Goal: Task Accomplishment & Management: Complete application form

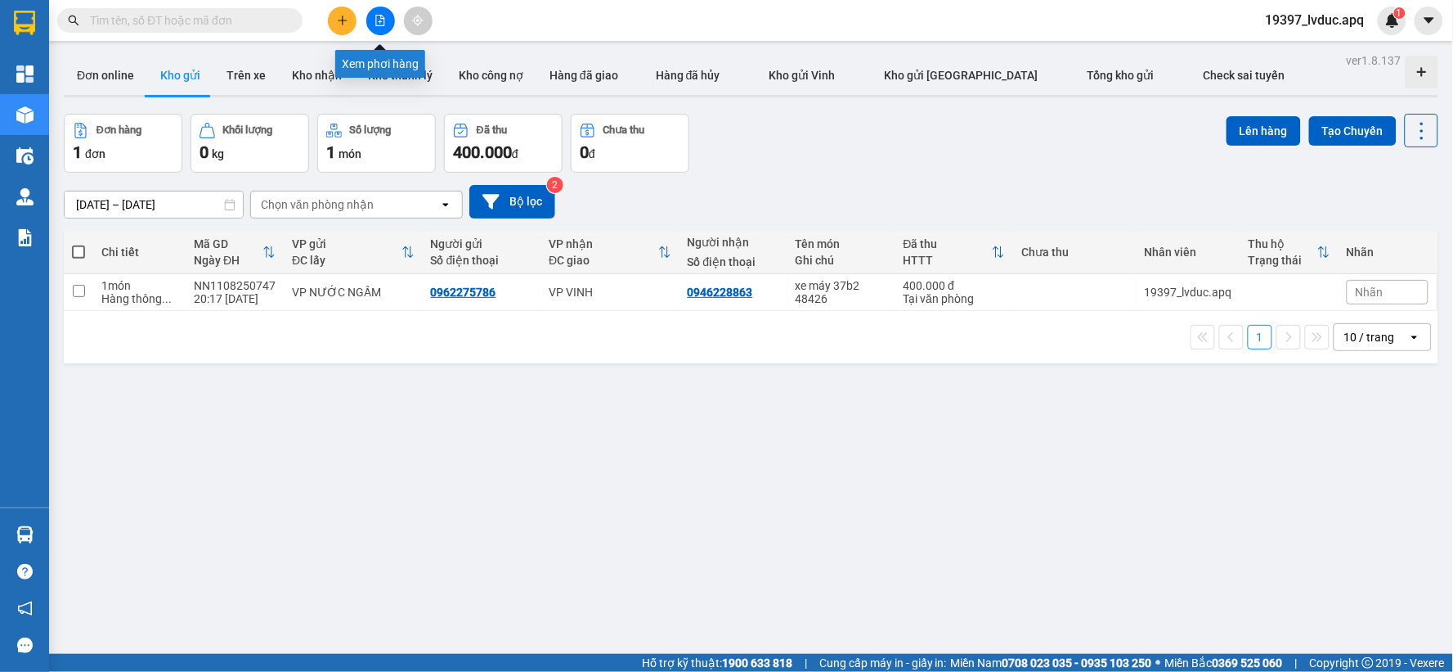
drag, startPoint x: 371, startPoint y: 18, endPoint x: 368, endPoint y: 42, distance: 23.9
click at [371, 20] on button at bounding box center [380, 21] width 29 height 29
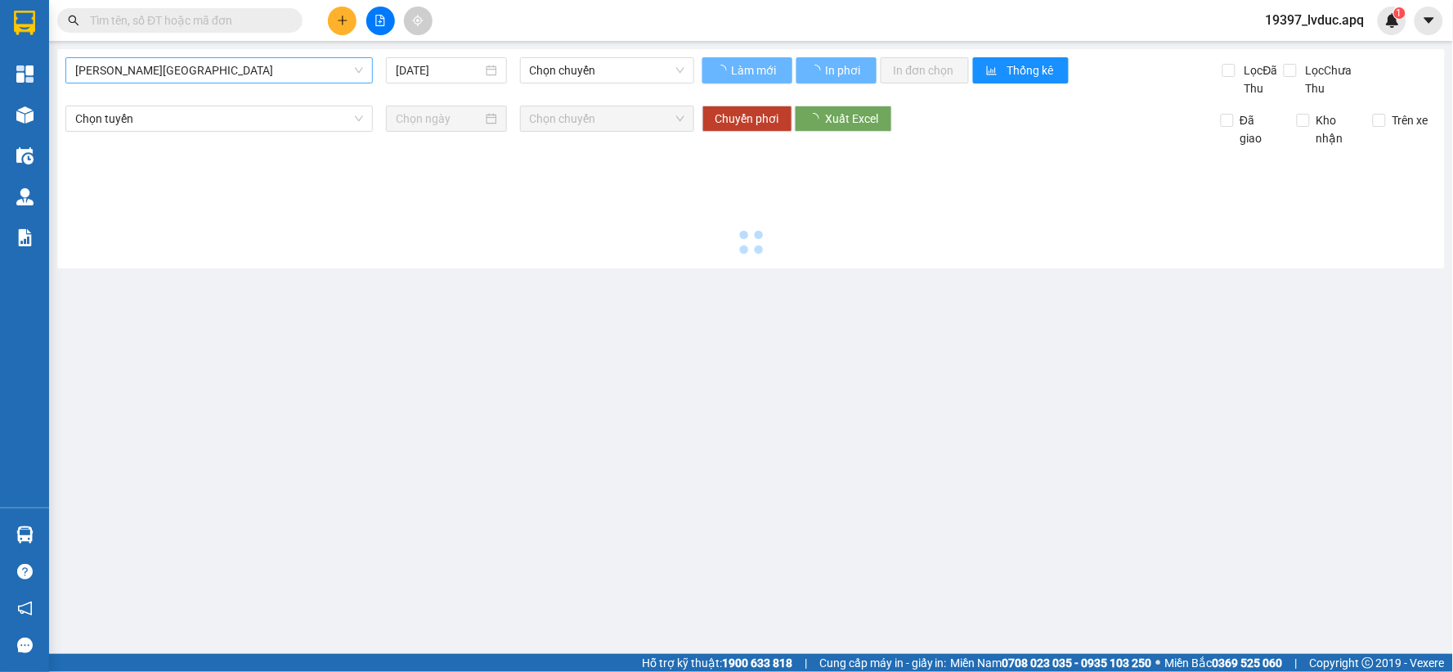
type input "12/08/2025"
click at [222, 80] on span "Gia Lâm - Mỹ Đình" at bounding box center [219, 70] width 288 height 25
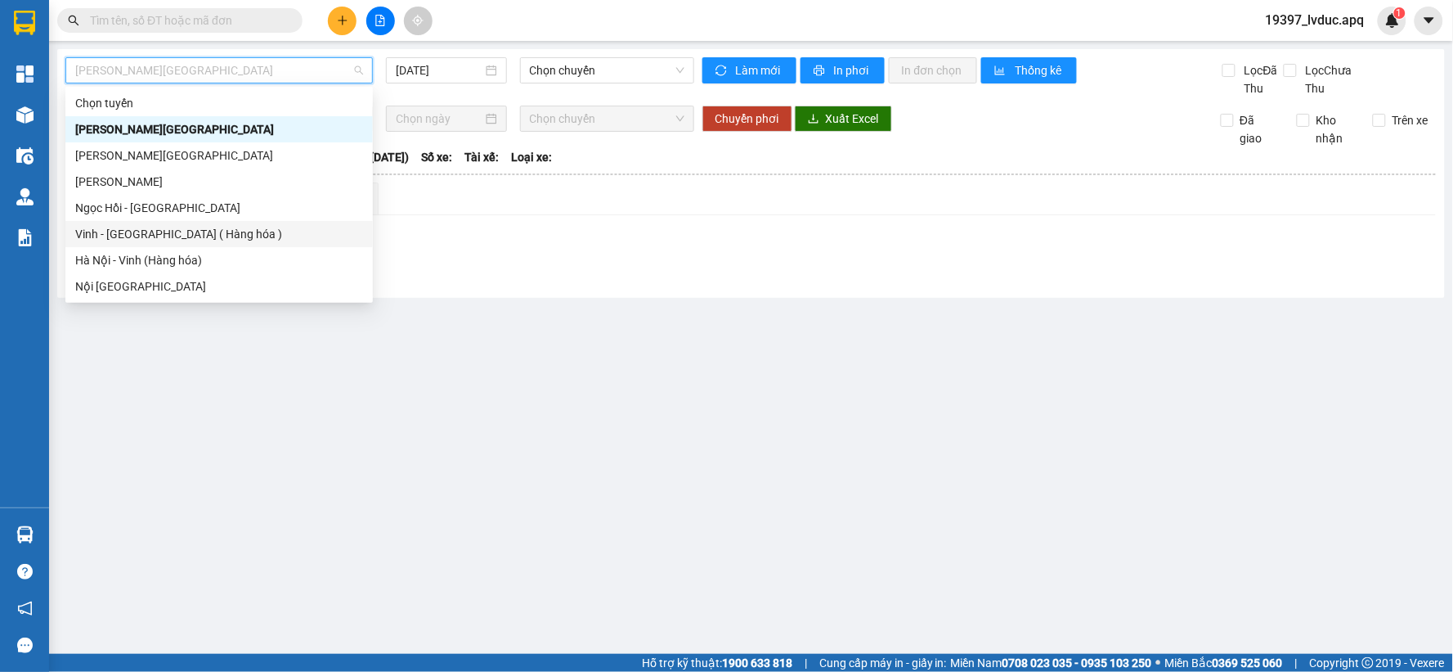
click at [177, 232] on div "Vinh - Hà Nội ( Hàng hóa )" at bounding box center [219, 234] width 288 height 18
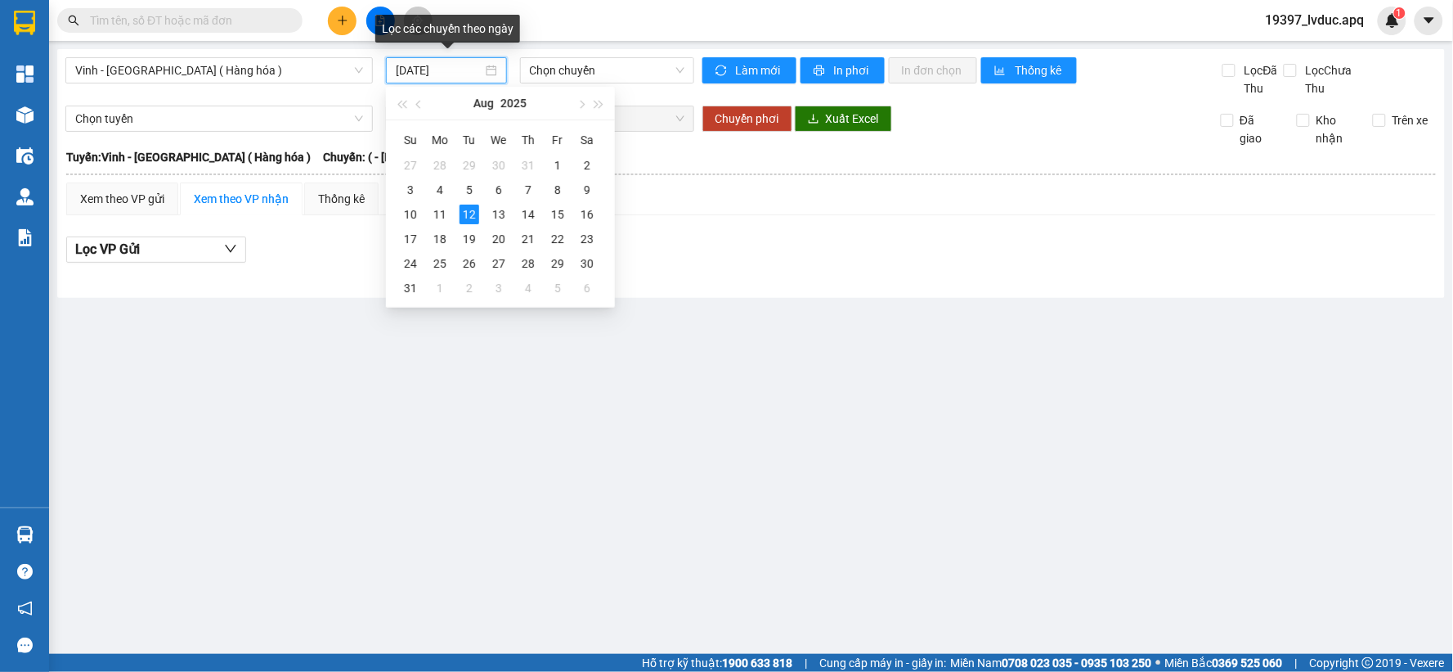
click at [469, 70] on input "12/08/2025" at bounding box center [439, 70] width 86 height 18
click at [442, 218] on div "11" at bounding box center [440, 214] width 20 height 20
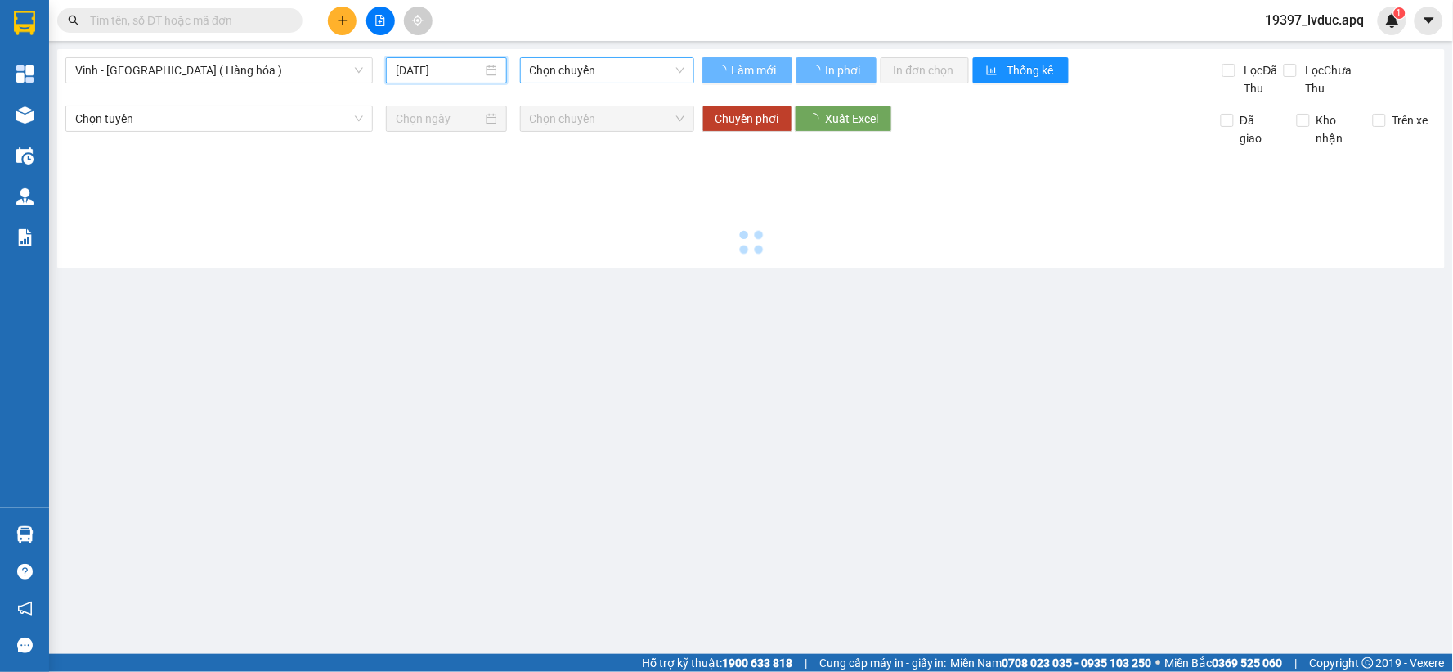
type input "11/08/2025"
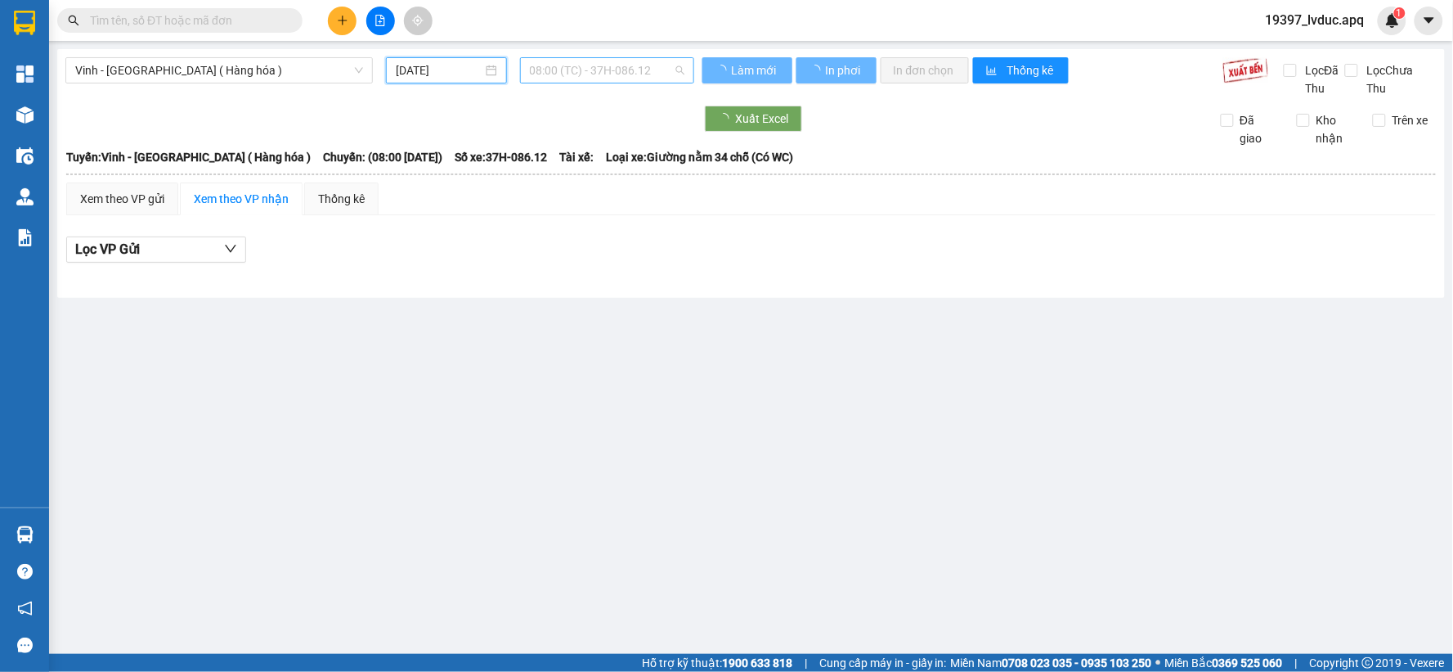
click at [573, 80] on span "08:00 (TC) - 37H-086.12" at bounding box center [607, 70] width 155 height 25
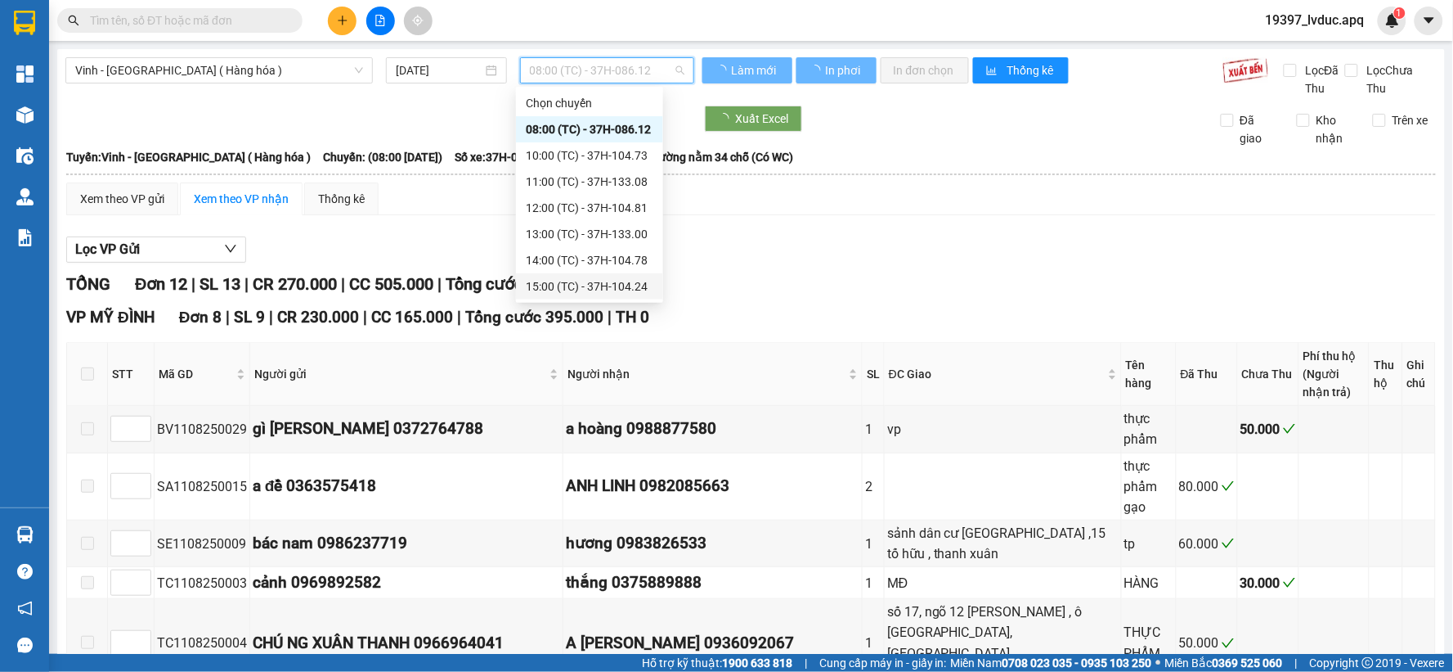
scroll to position [182, 0]
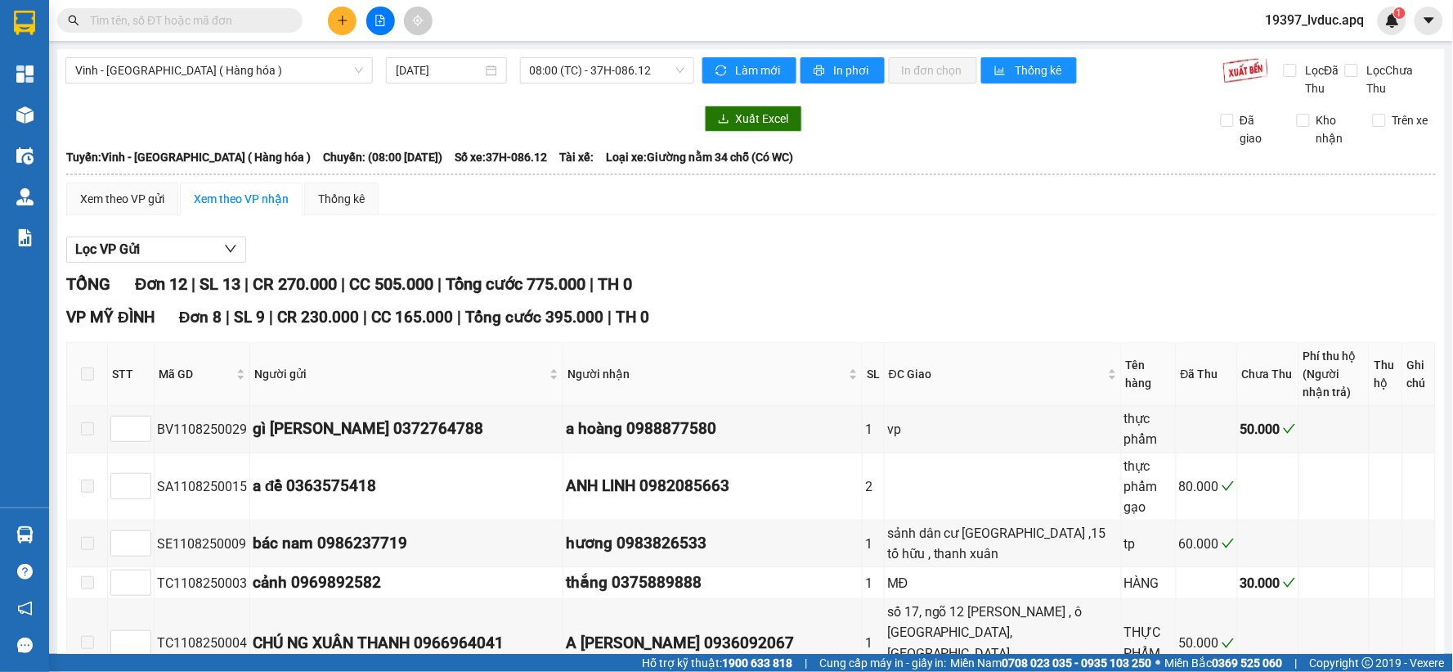
click at [1295, 250] on div "Lọc VP Gửi" at bounding box center [751, 249] width 1370 height 27
click at [1065, 207] on div "Xem theo VP gửi Xem theo VP nhận Thống kê" at bounding box center [751, 198] width 1370 height 33
click at [587, 63] on span "08:00 (TC) - 37H-086.12" at bounding box center [607, 70] width 155 height 25
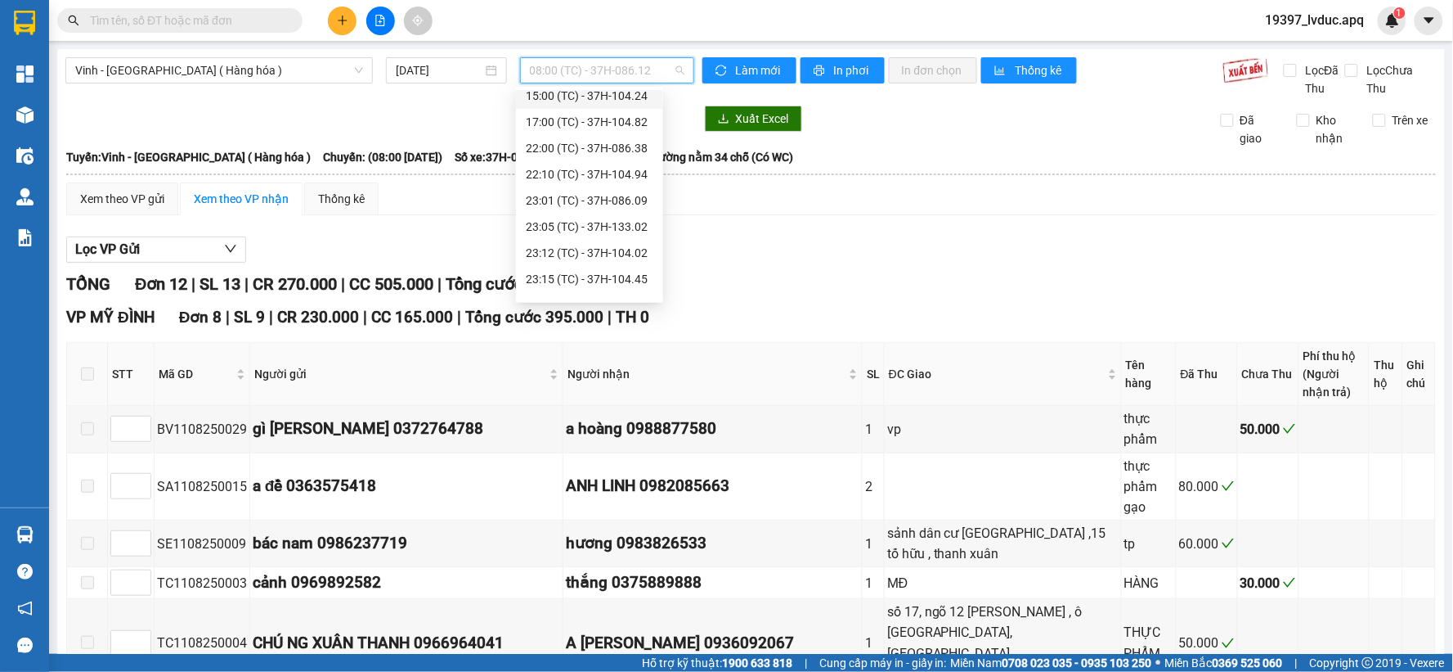
scroll to position [262, 0]
click at [631, 216] on div "23:15 (TC) - 37H-104.45" at bounding box center [590, 208] width 128 height 18
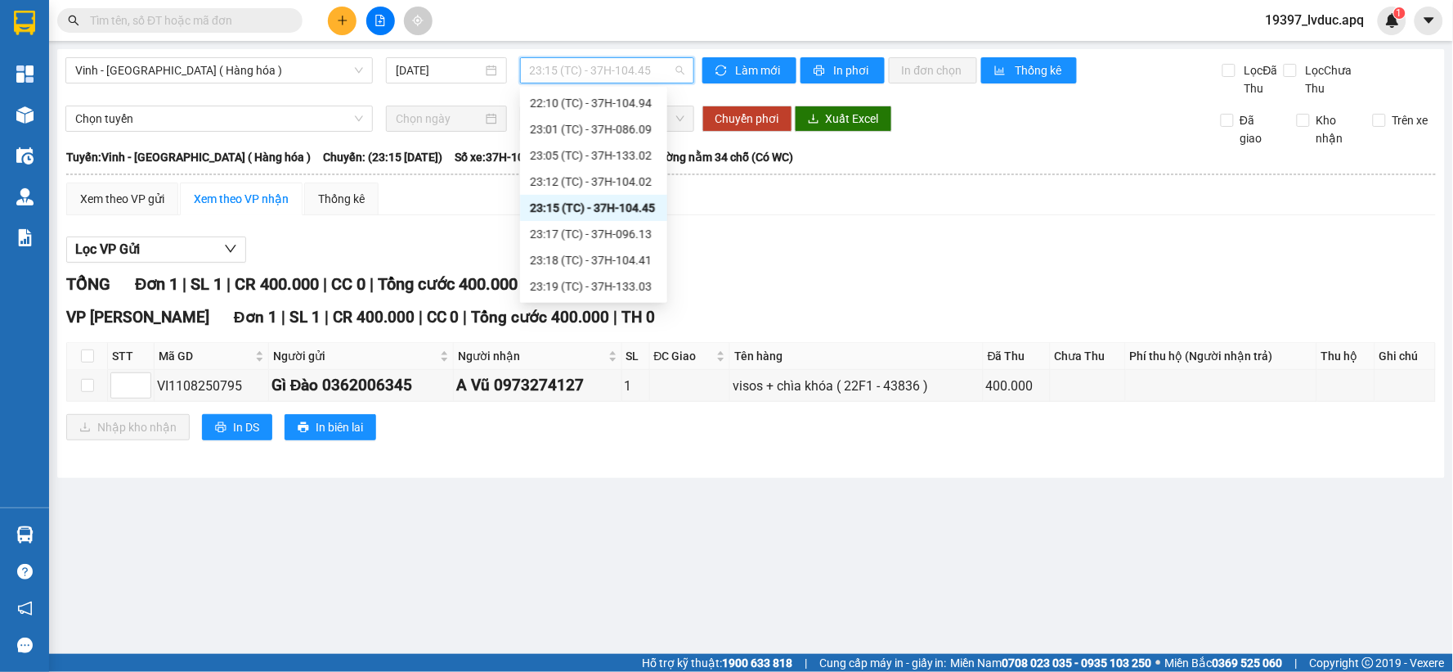
click at [658, 67] on span "23:15 (TC) - 37H-104.45" at bounding box center [607, 70] width 155 height 25
click at [618, 257] on div "23:18 (TC) - 37H-104.41" at bounding box center [594, 260] width 128 height 18
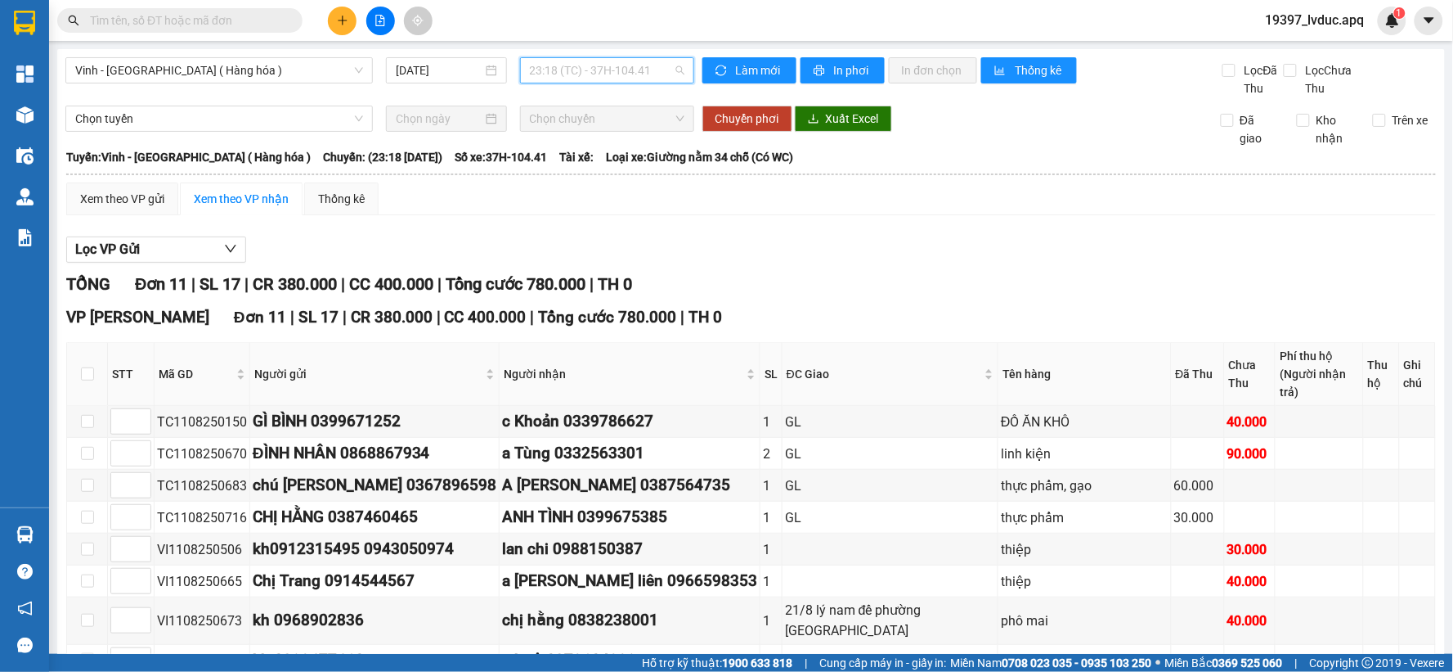
click at [656, 67] on span "23:18 (TC) - 37H-104.41" at bounding box center [607, 70] width 155 height 25
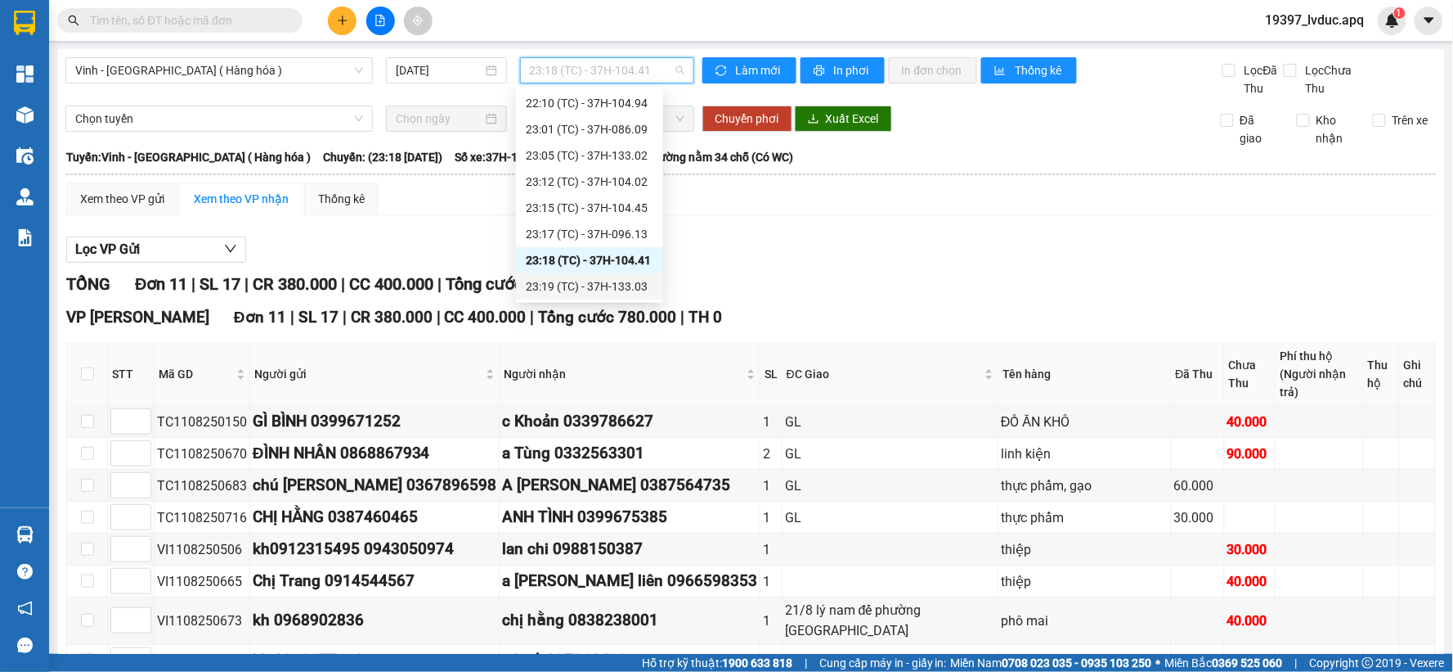
click at [618, 286] on div "23:19 (TC) - 37H-133.03" at bounding box center [590, 286] width 128 height 18
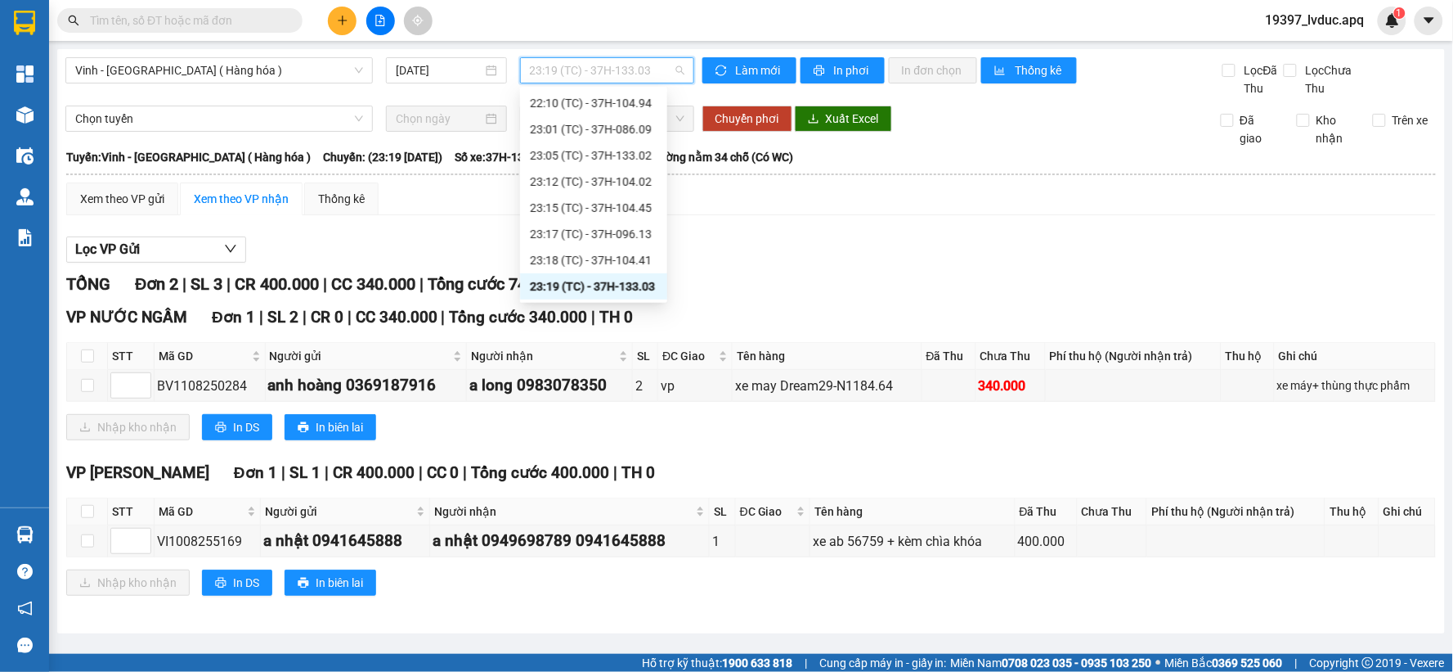
click at [643, 69] on span "23:19 (TC) - 37H-133.03" at bounding box center [607, 70] width 155 height 25
click at [626, 239] on div "23:17 (TC) - 37H-096.13" at bounding box center [594, 234] width 128 height 18
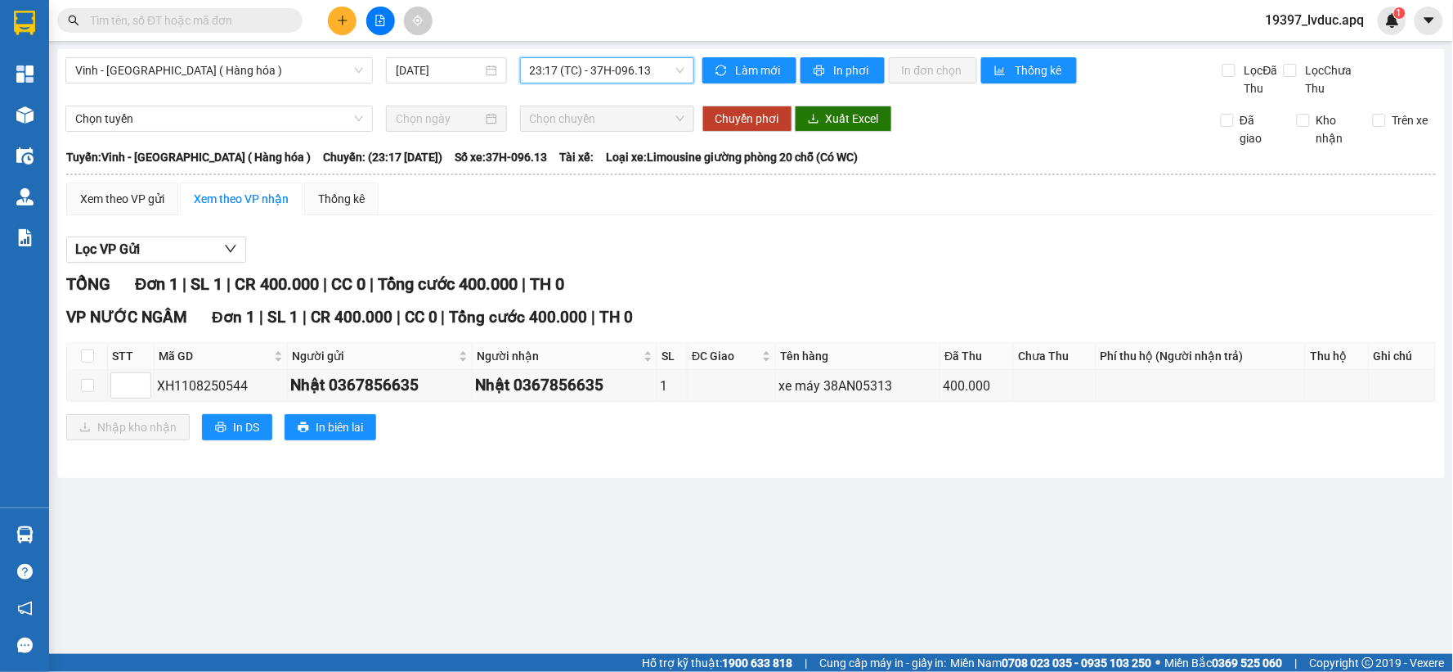
drag, startPoint x: 661, startPoint y: 69, endPoint x: 644, endPoint y: 76, distance: 18.7
click at [659, 69] on span "23:17 (TC) - 37H-096.13" at bounding box center [607, 70] width 155 height 25
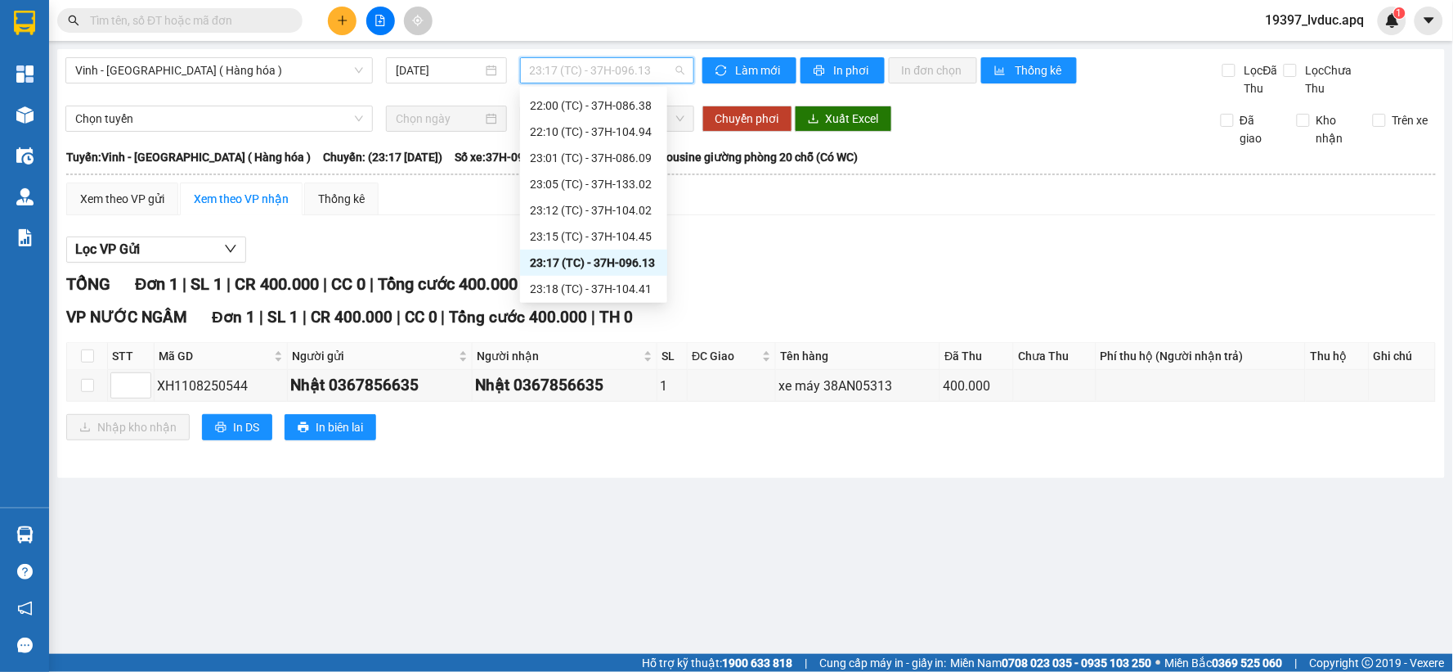
scroll to position [262, 0]
click at [614, 202] on div "23:15 (TC) - 37H-104.45" at bounding box center [594, 208] width 128 height 18
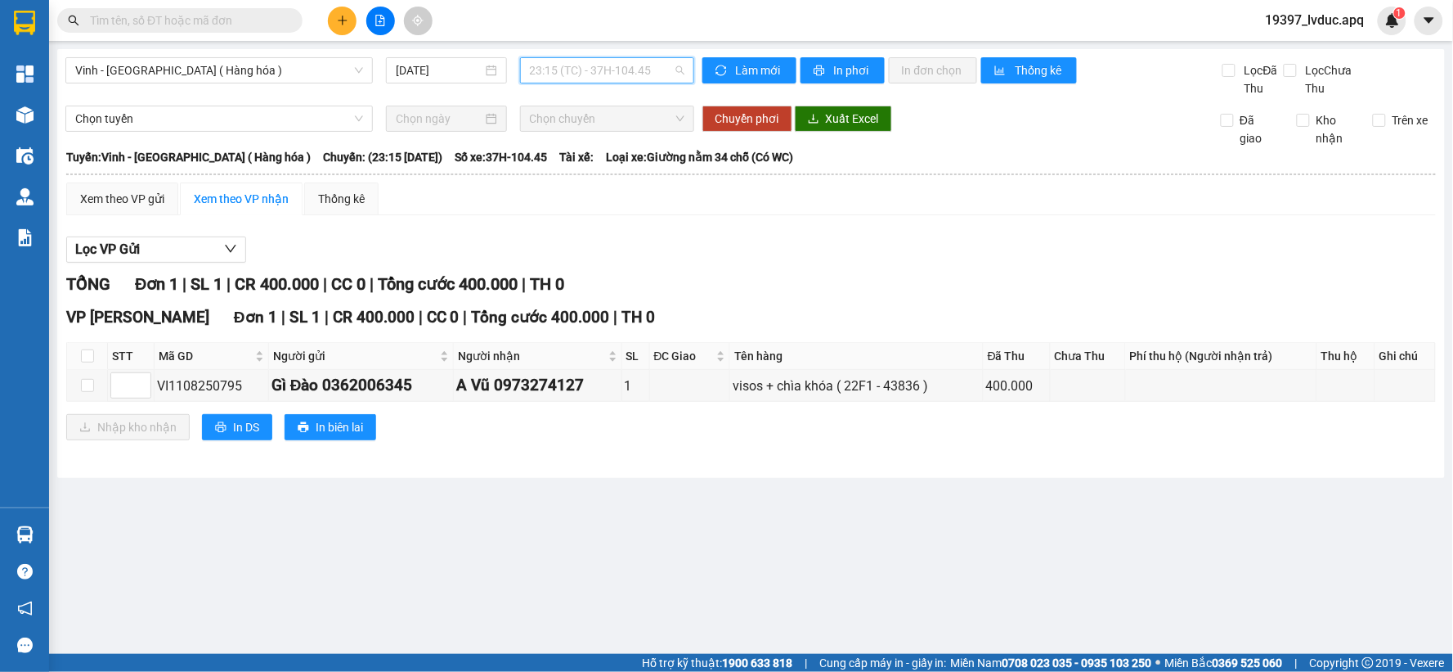
click at [661, 62] on span "23:15 (TC) - 37H-104.45" at bounding box center [607, 70] width 155 height 25
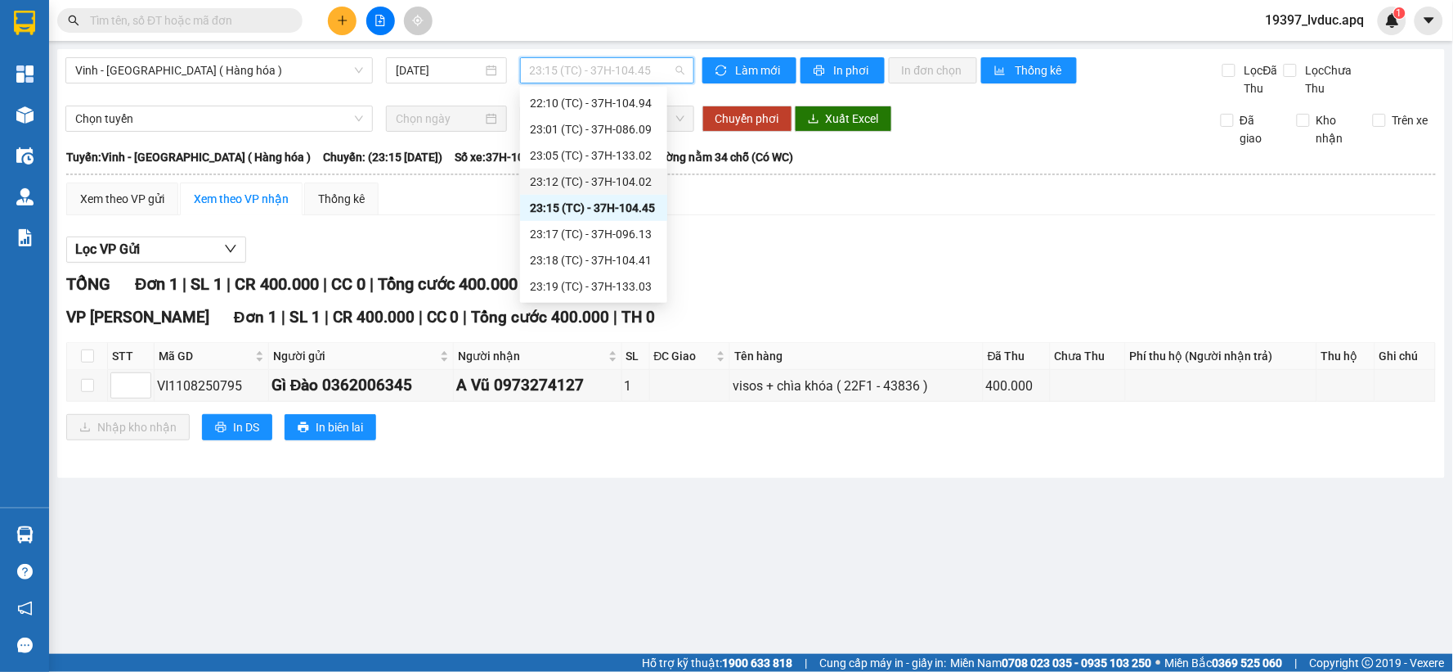
click at [630, 189] on div "23:12 (TC) - 37H-104.02" at bounding box center [594, 182] width 128 height 18
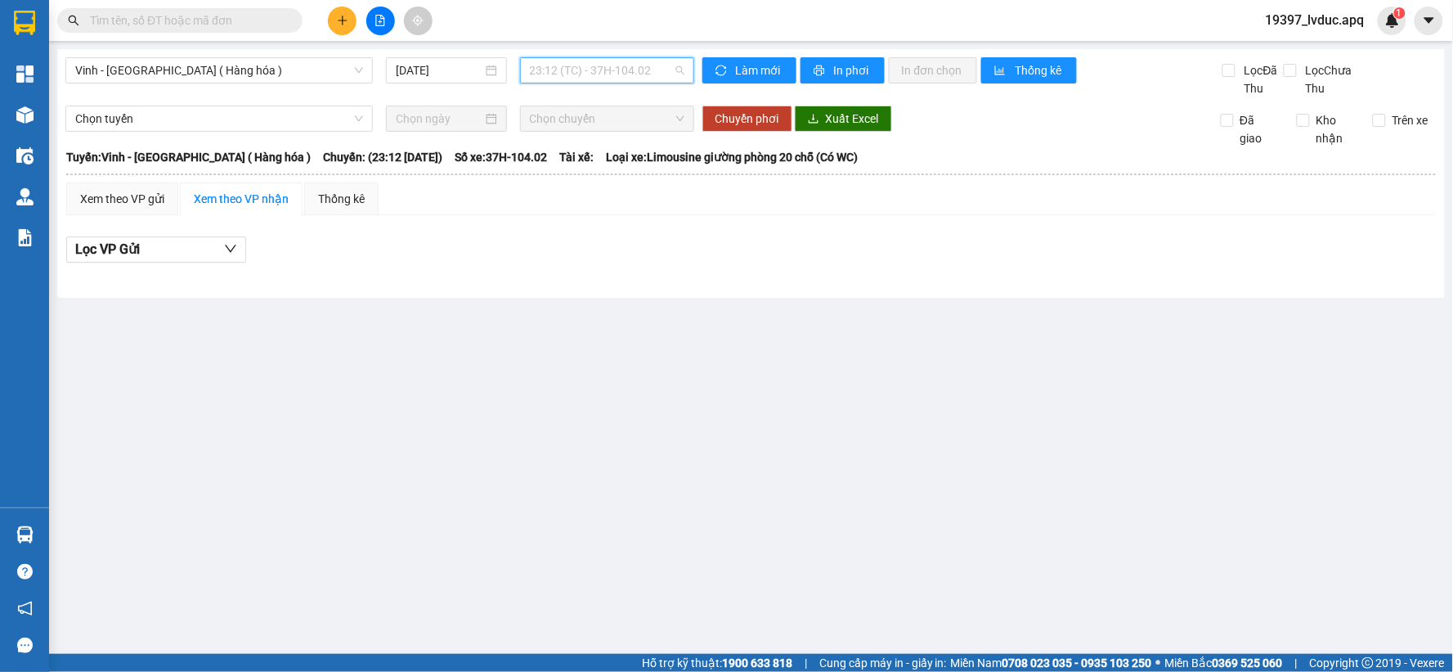
click at [641, 74] on span "23:12 (TC) - 37H-104.02" at bounding box center [607, 70] width 155 height 25
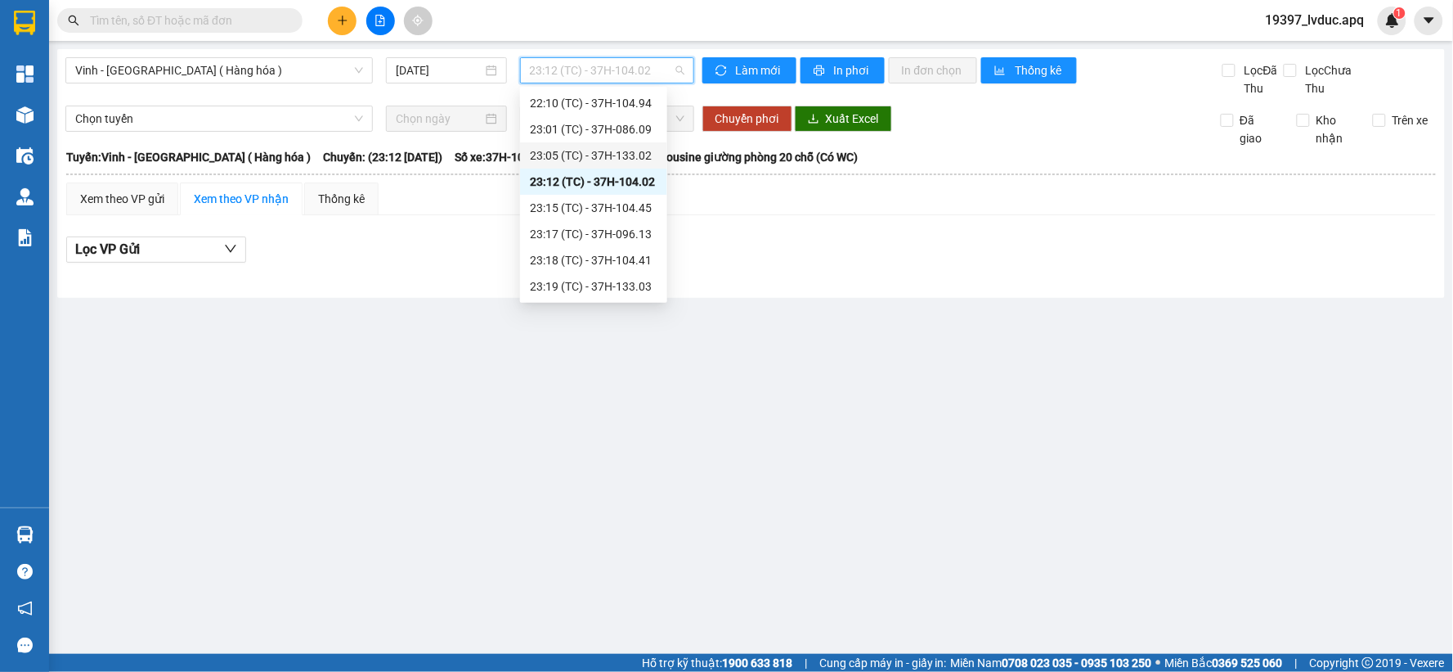
click at [616, 153] on div "23:05 (TC) - 37H-133.02" at bounding box center [594, 155] width 128 height 18
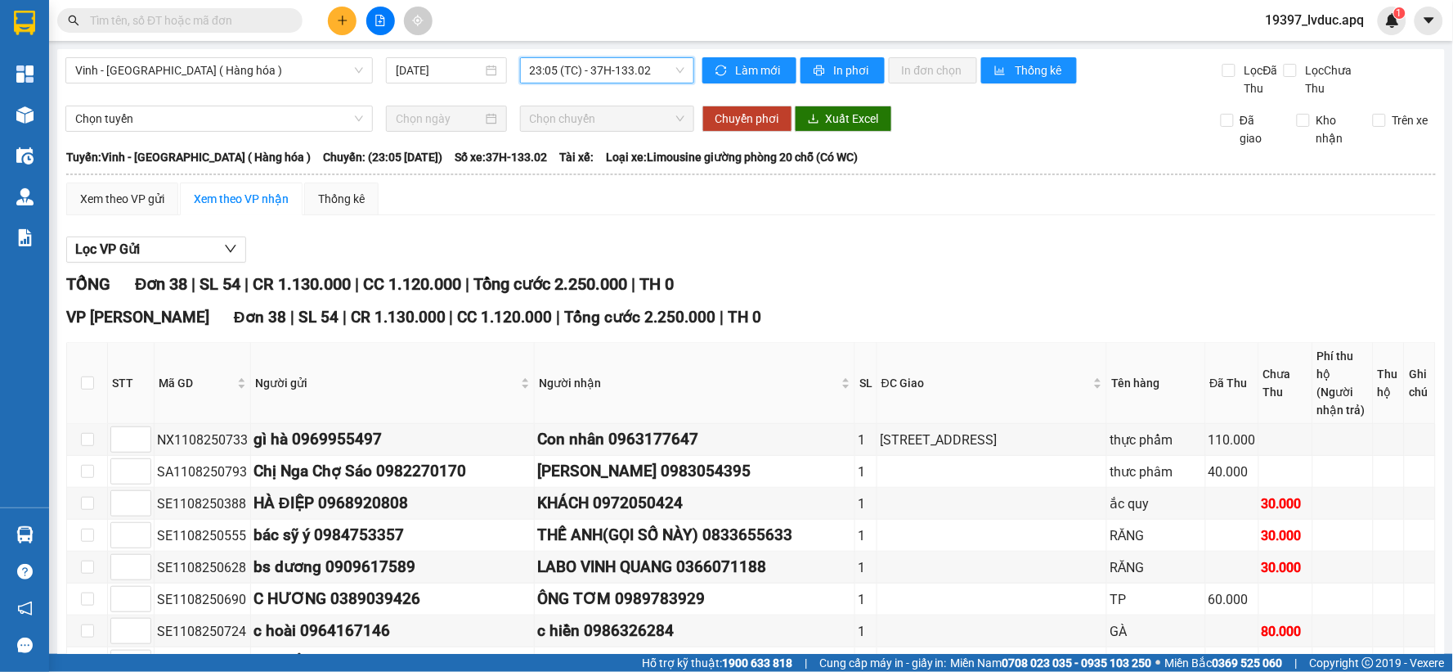
click at [653, 64] on span "23:05 (TC) - 37H-133.02" at bounding box center [607, 70] width 155 height 25
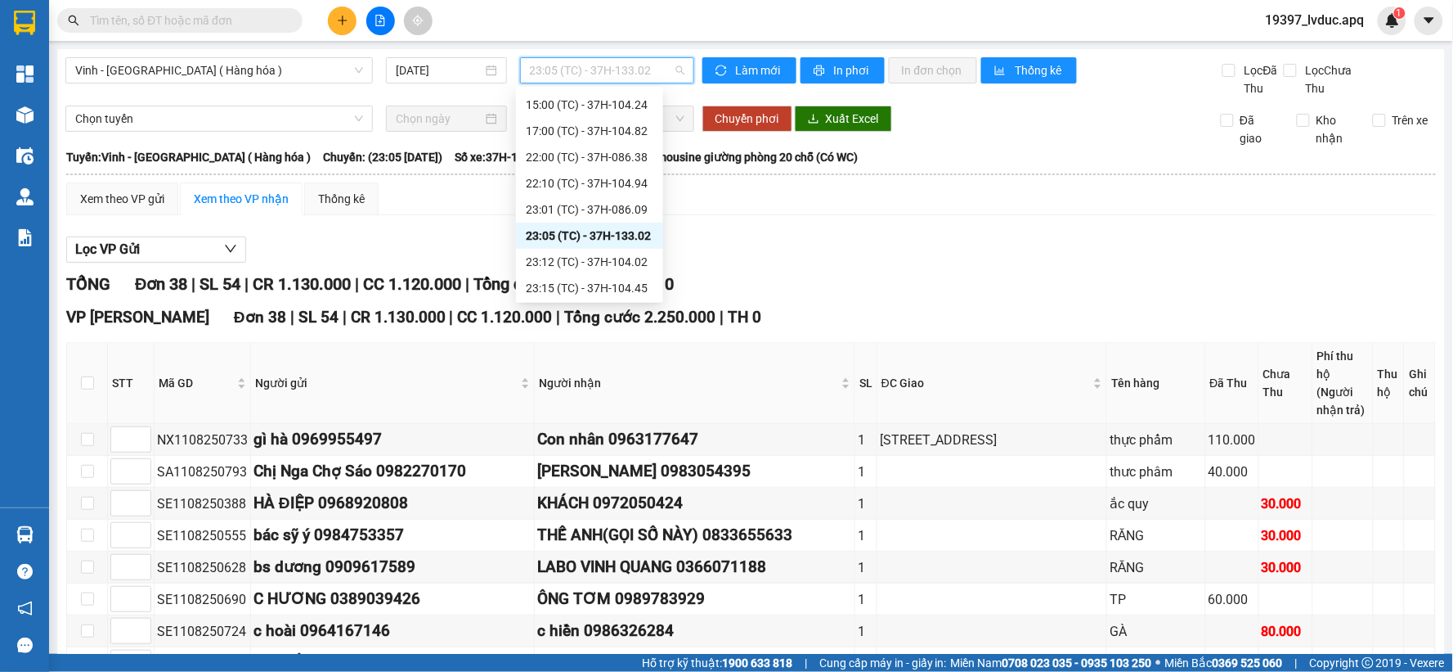
scroll to position [79, 0]
click at [631, 262] on div "22:00 (TC) - 37H-086.38" at bounding box center [590, 259] width 128 height 18
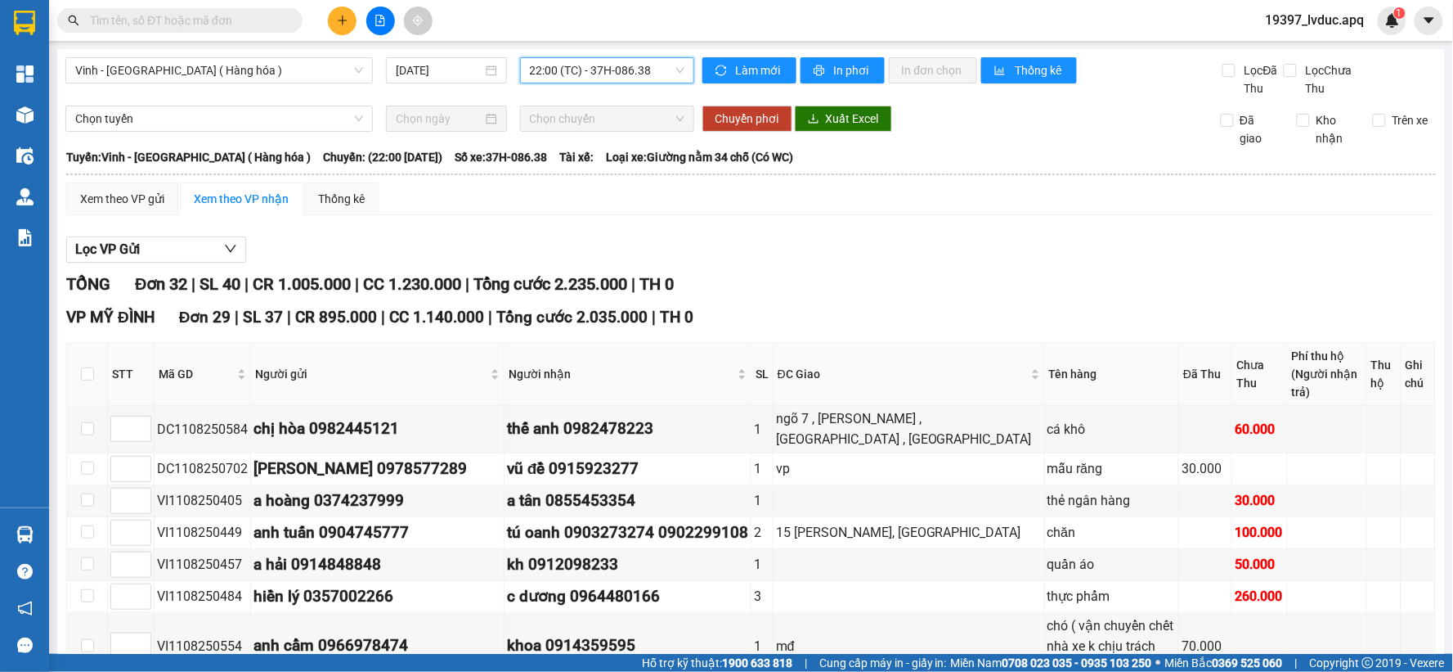
click at [658, 61] on span "22:00 (TC) - 37H-086.38" at bounding box center [607, 70] width 155 height 25
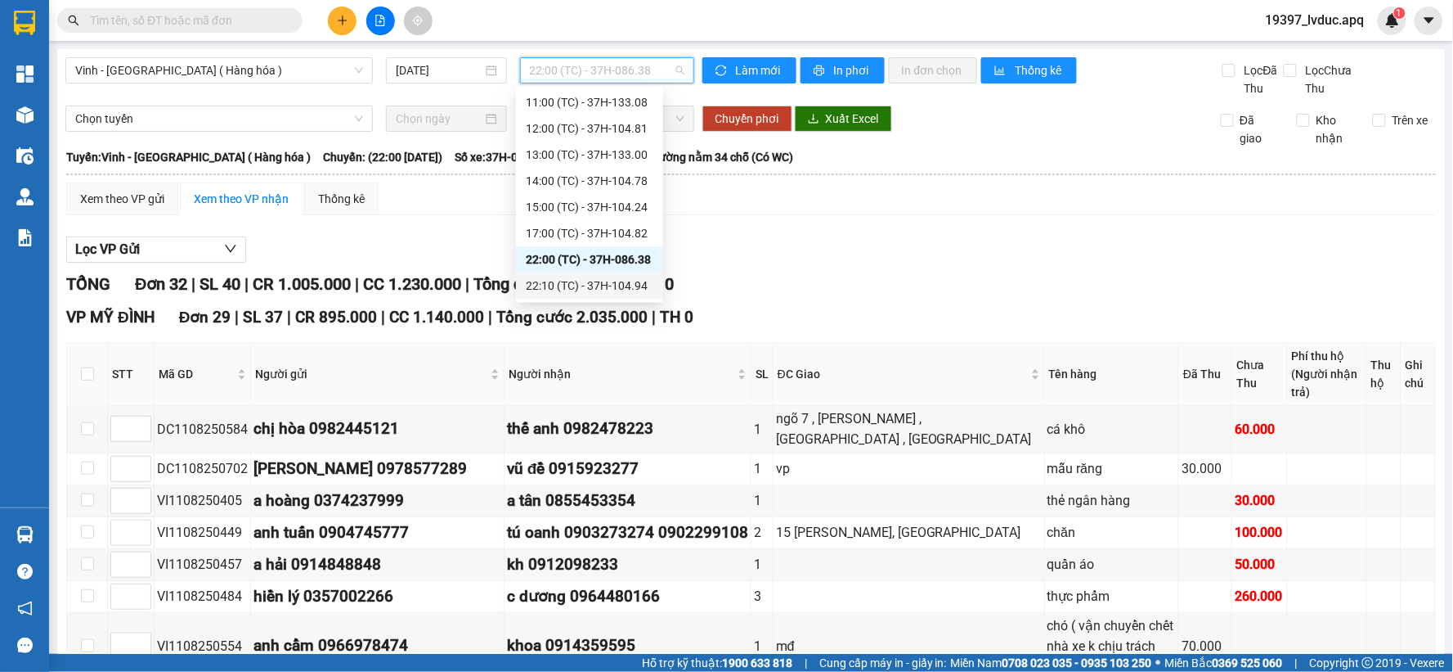
click at [647, 280] on div "22:10 (TC) - 37H-104.94" at bounding box center [590, 285] width 128 height 18
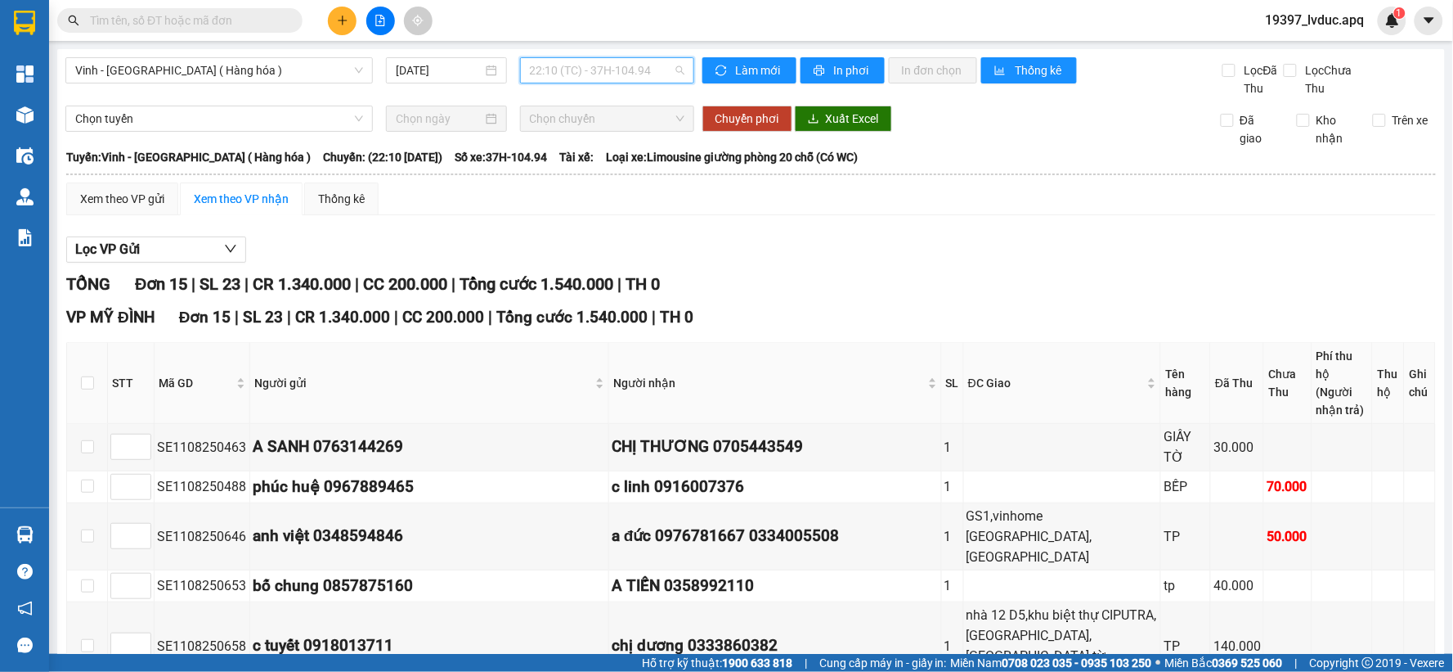
click at [577, 58] on span "22:10 (TC) - 37H-104.94" at bounding box center [607, 70] width 155 height 25
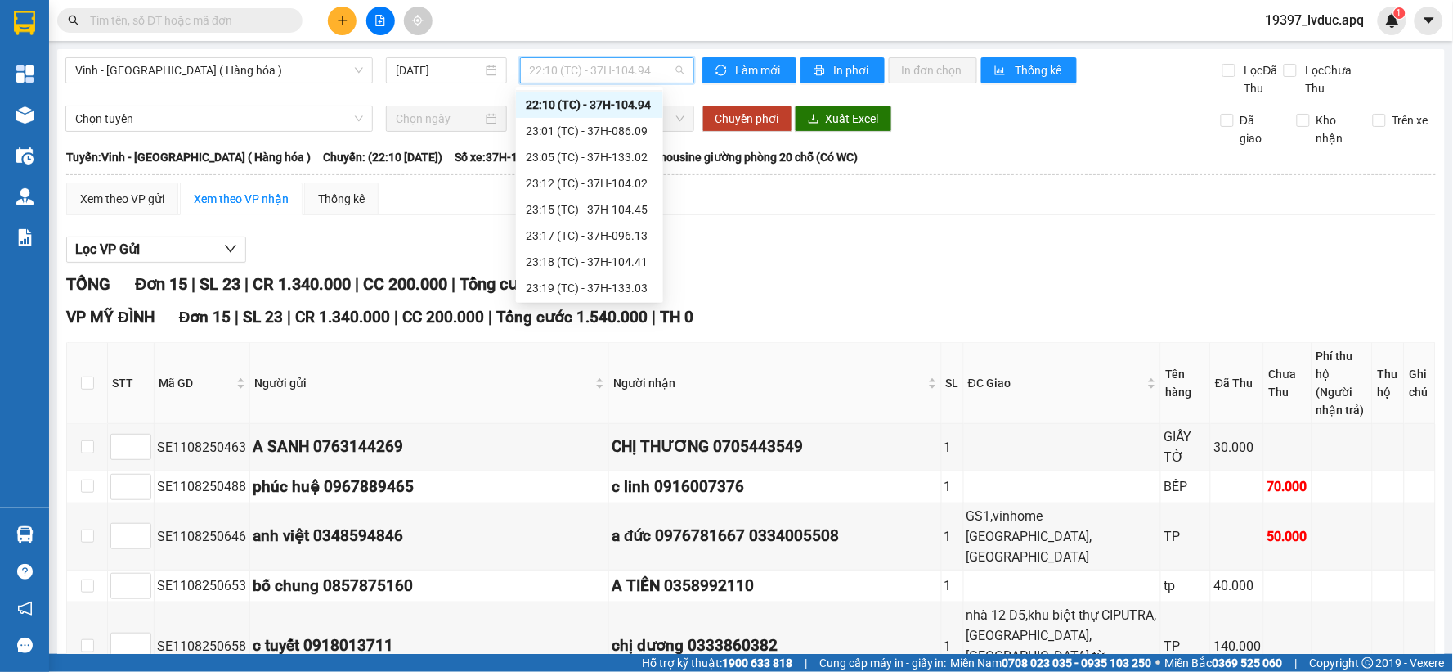
scroll to position [262, 0]
click at [625, 128] on div "23:01 (TC) - 37H-086.09" at bounding box center [590, 129] width 128 height 18
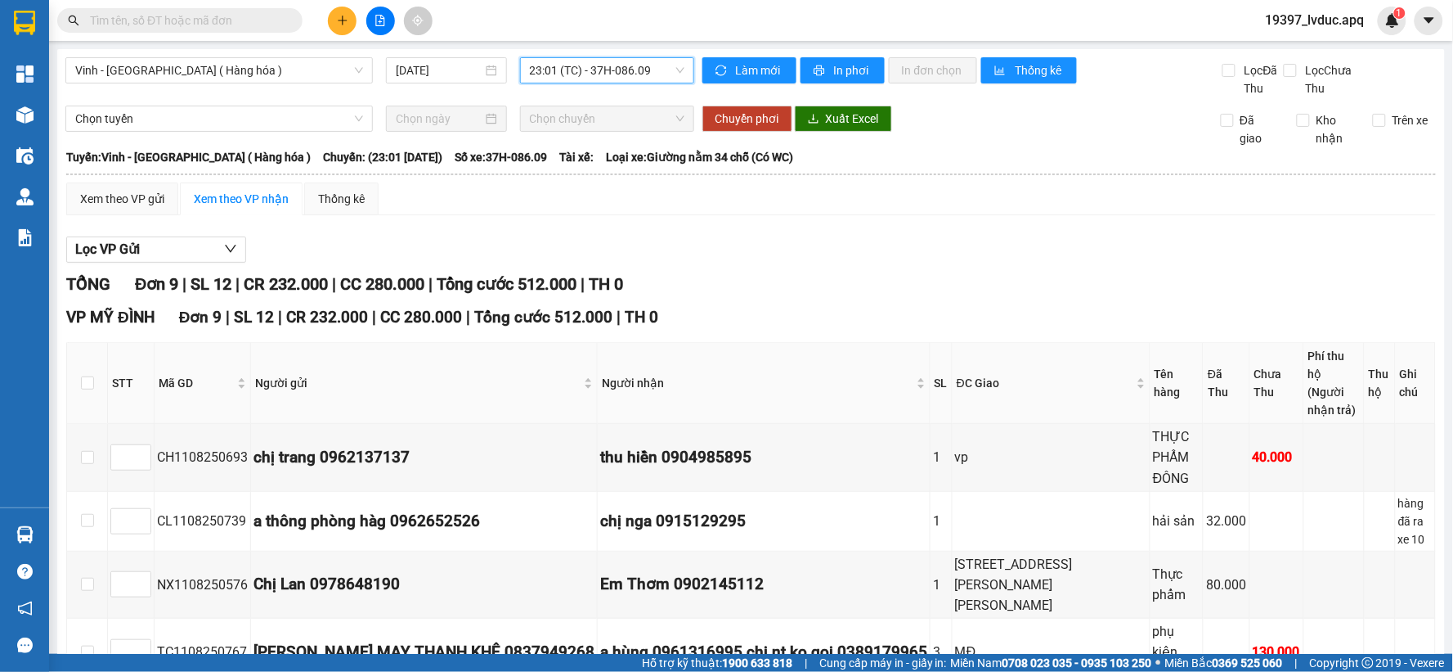
click at [595, 70] on span "23:01 (TC) - 37H-086.09" at bounding box center [607, 70] width 155 height 25
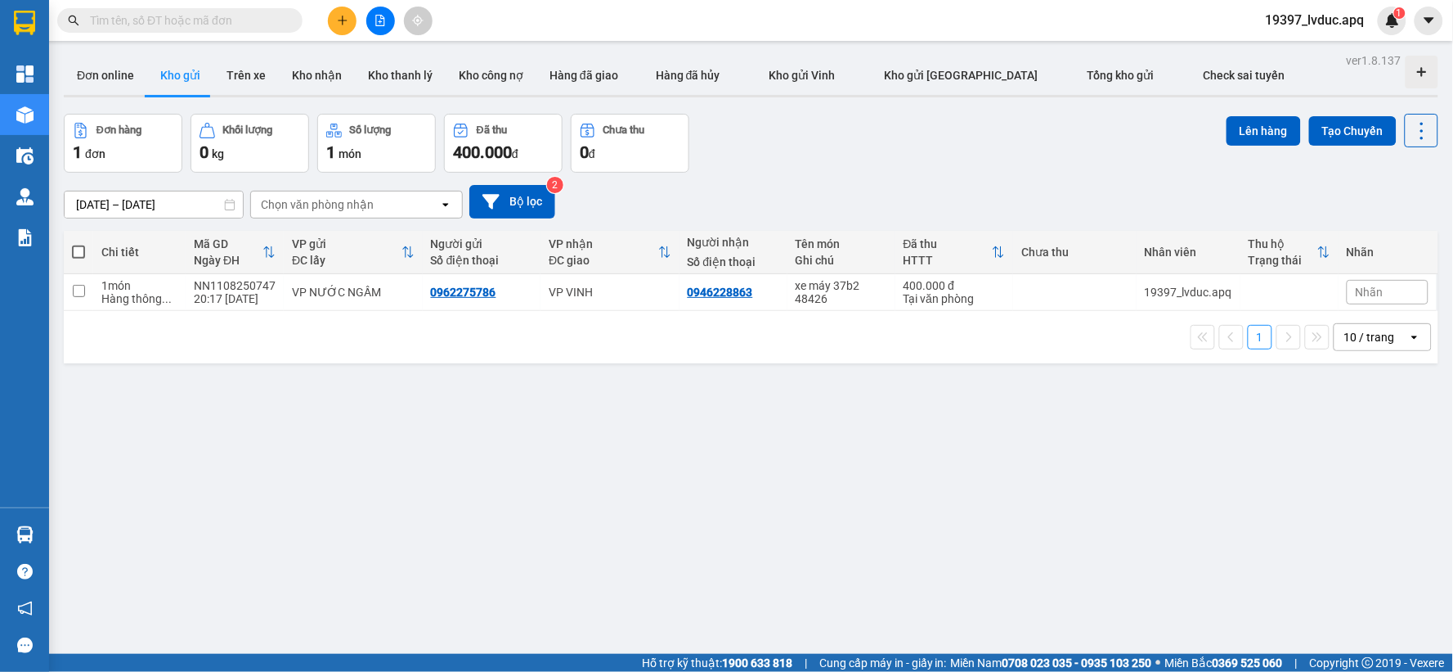
click at [991, 182] on div "10/08/2025 – 12/08/2025 Press the down arrow key to interact with the calendar …" at bounding box center [751, 202] width 1375 height 58
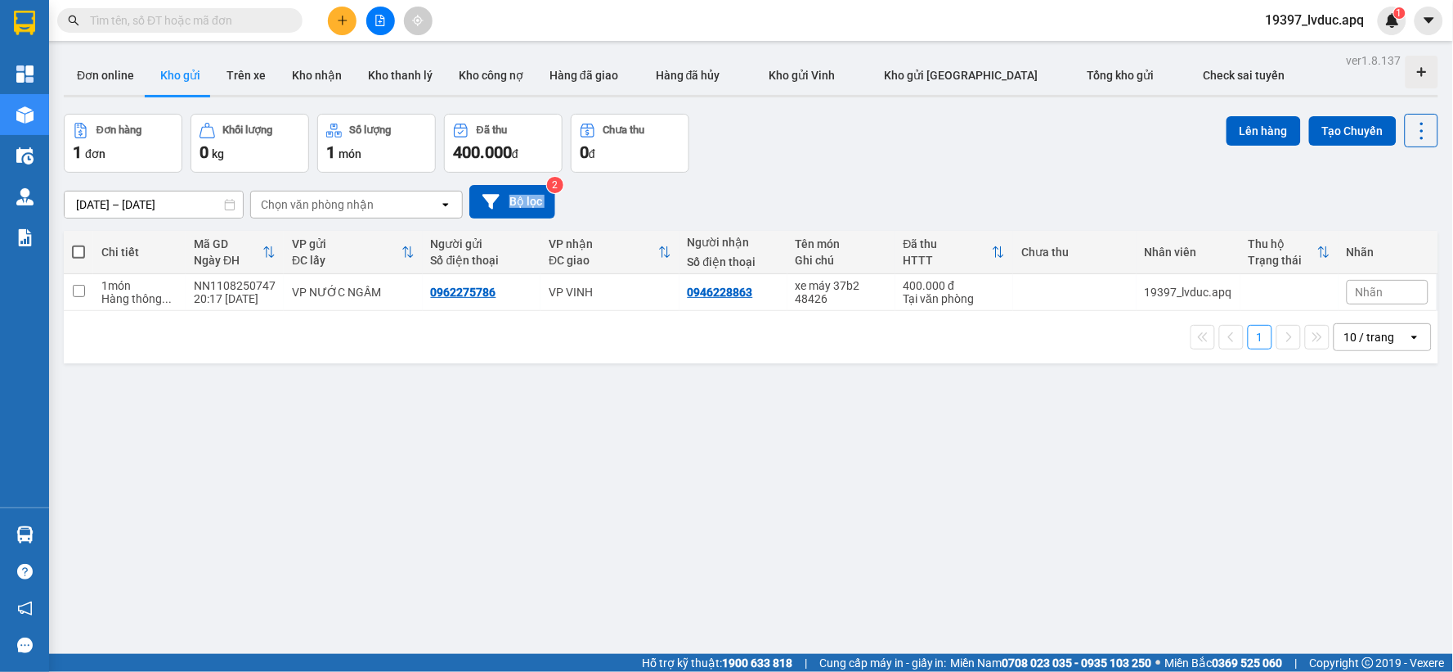
click at [991, 182] on div "10/08/2025 – 12/08/2025 Press the down arrow key to interact with the calendar …" at bounding box center [751, 202] width 1375 height 58
click at [920, 560] on div "ver 1.8.137 Đơn online Kho gửi Trên xe Kho nhận Kho thanh lý Kho công nợ Hàng đ…" at bounding box center [751, 385] width 1388 height 672
click at [756, 145] on div "Đơn hàng 1 đơn Khối lượng 0 kg Số lượng 1 món Đã thu 400.000 đ Chưa thu 0 đ Lên…" at bounding box center [751, 143] width 1375 height 59
click at [738, 176] on div "10/08/2025 – 12/08/2025 Press the down arrow key to interact with the calendar …" at bounding box center [751, 202] width 1375 height 58
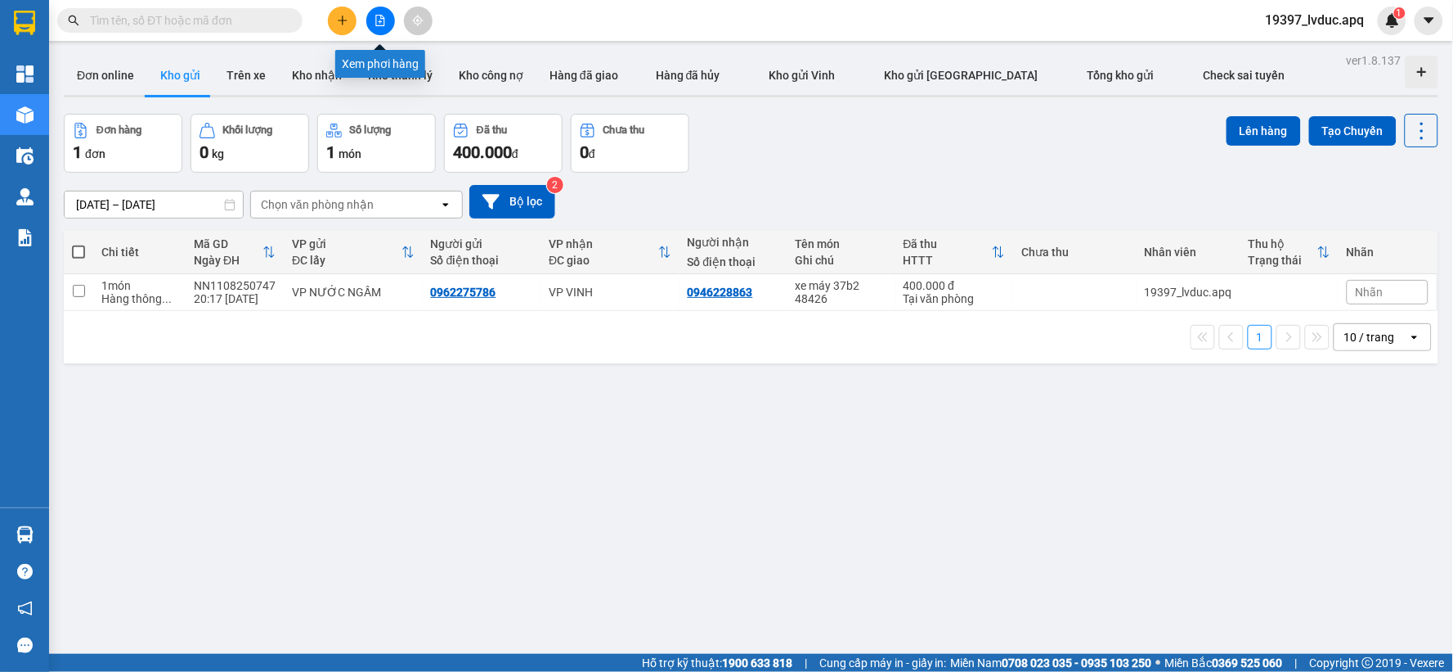
click at [371, 17] on button at bounding box center [380, 21] width 29 height 29
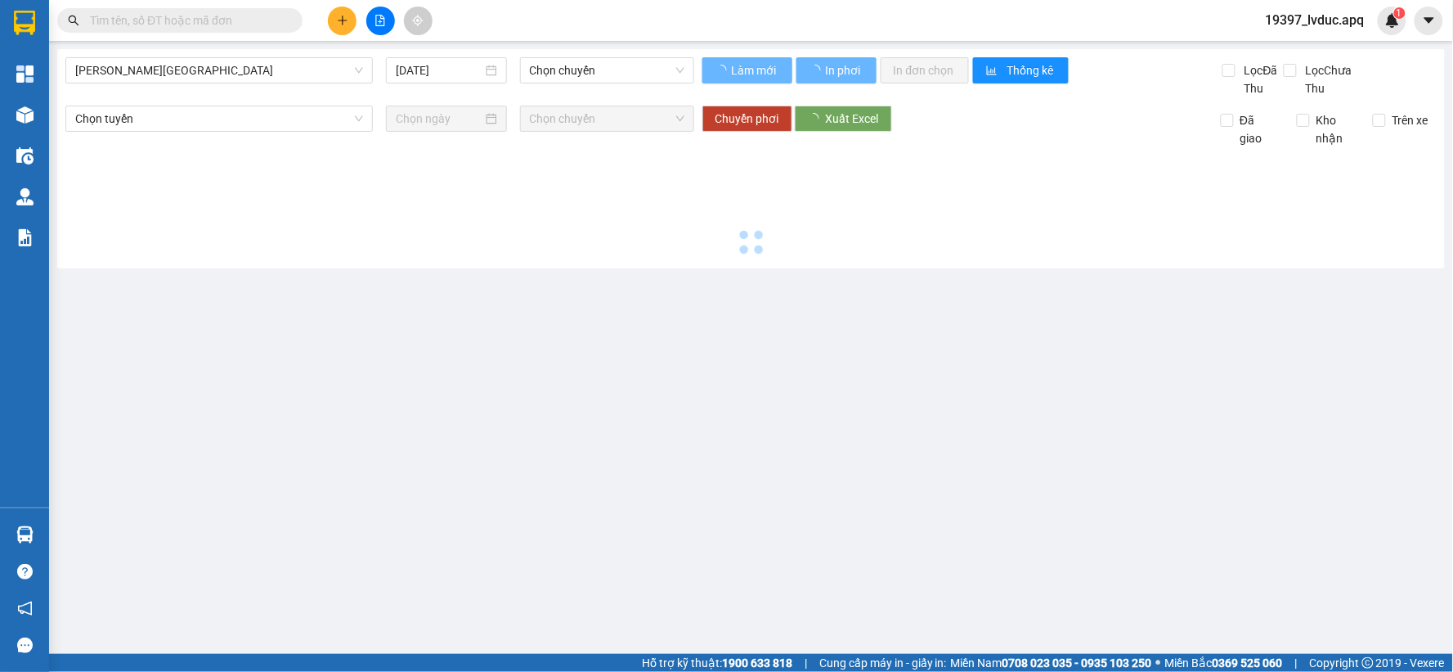
type input "12/08/2025"
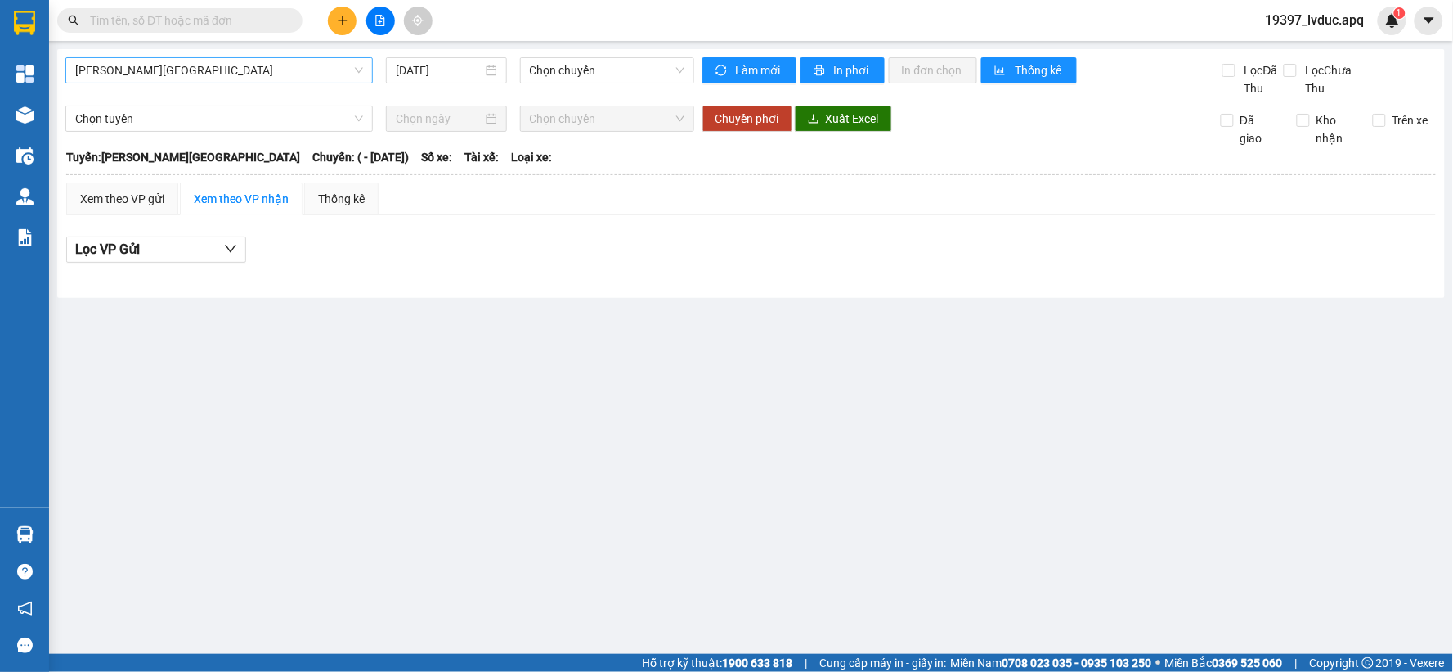
click at [193, 76] on span "Gia Lâm - Mỹ Đình" at bounding box center [219, 70] width 288 height 25
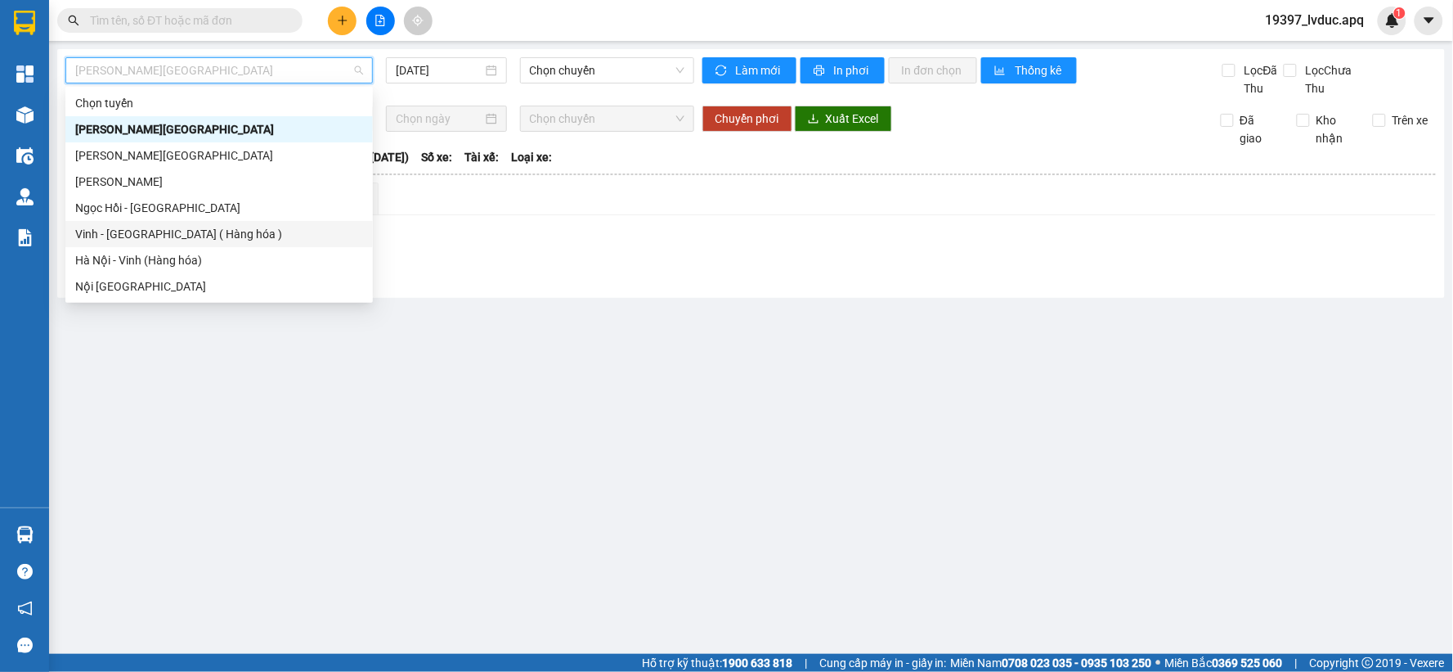
click at [176, 240] on div "Vinh - Hà Nội ( Hàng hóa )" at bounding box center [219, 234] width 288 height 18
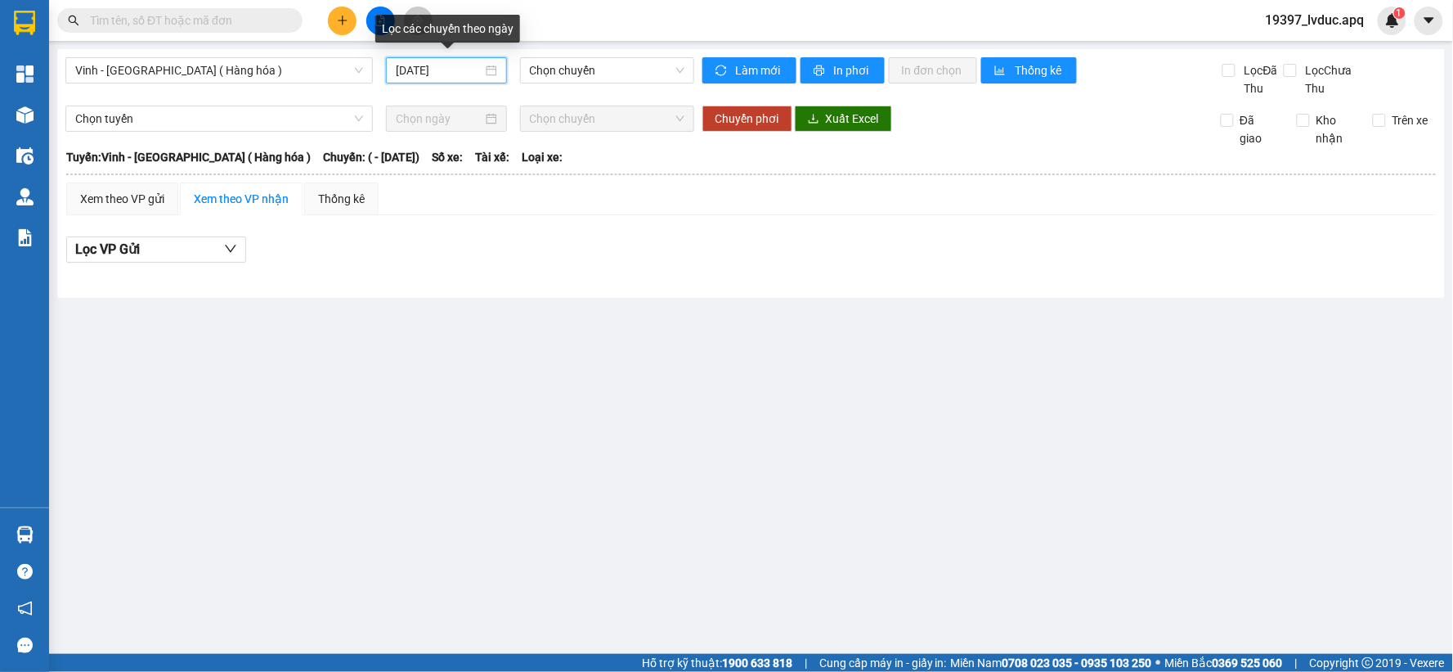
click at [469, 67] on input "12/08/2025" at bounding box center [439, 70] width 86 height 18
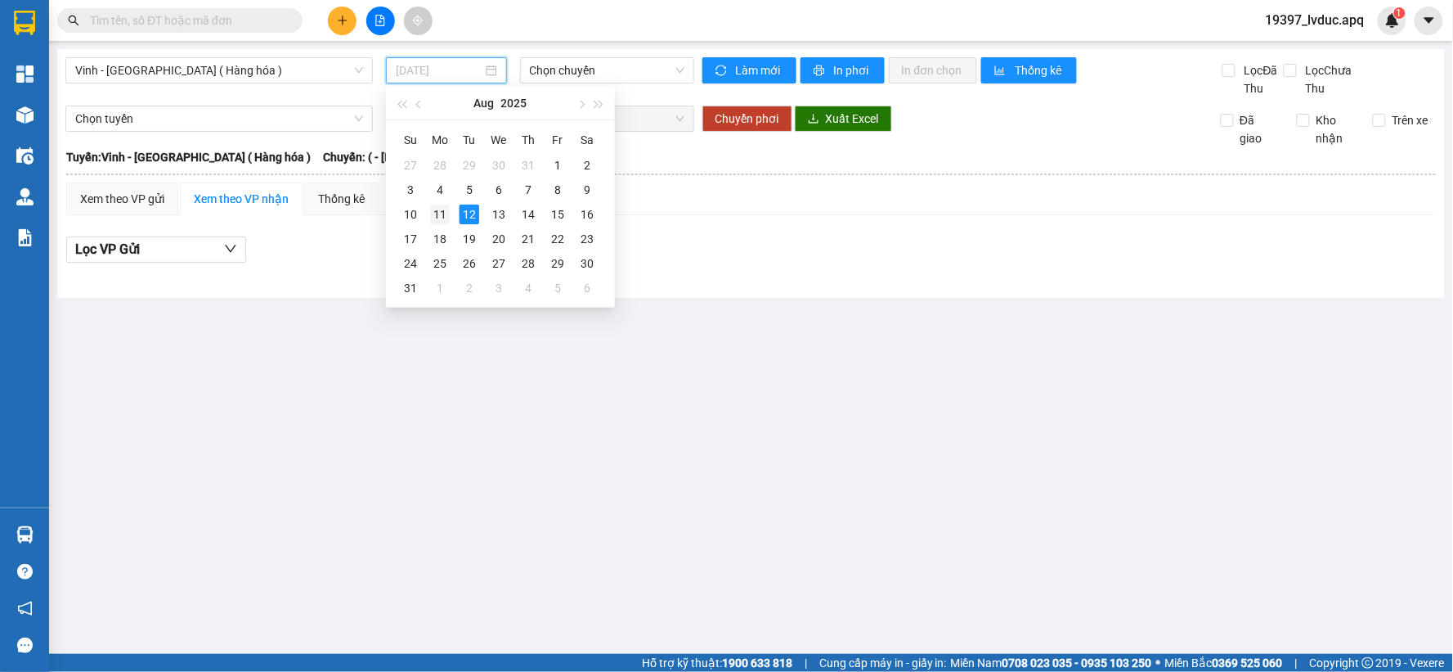
click at [433, 205] on div "11" at bounding box center [440, 214] width 20 height 20
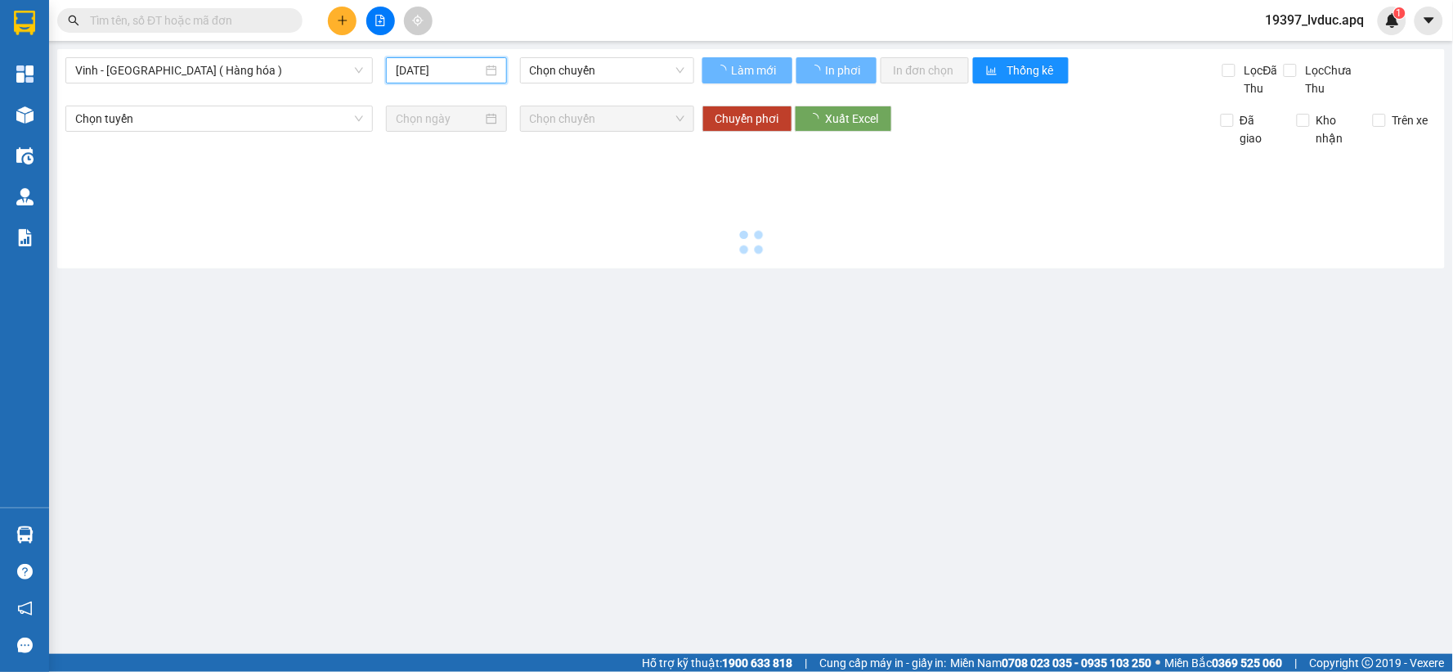
type input "11/08/2025"
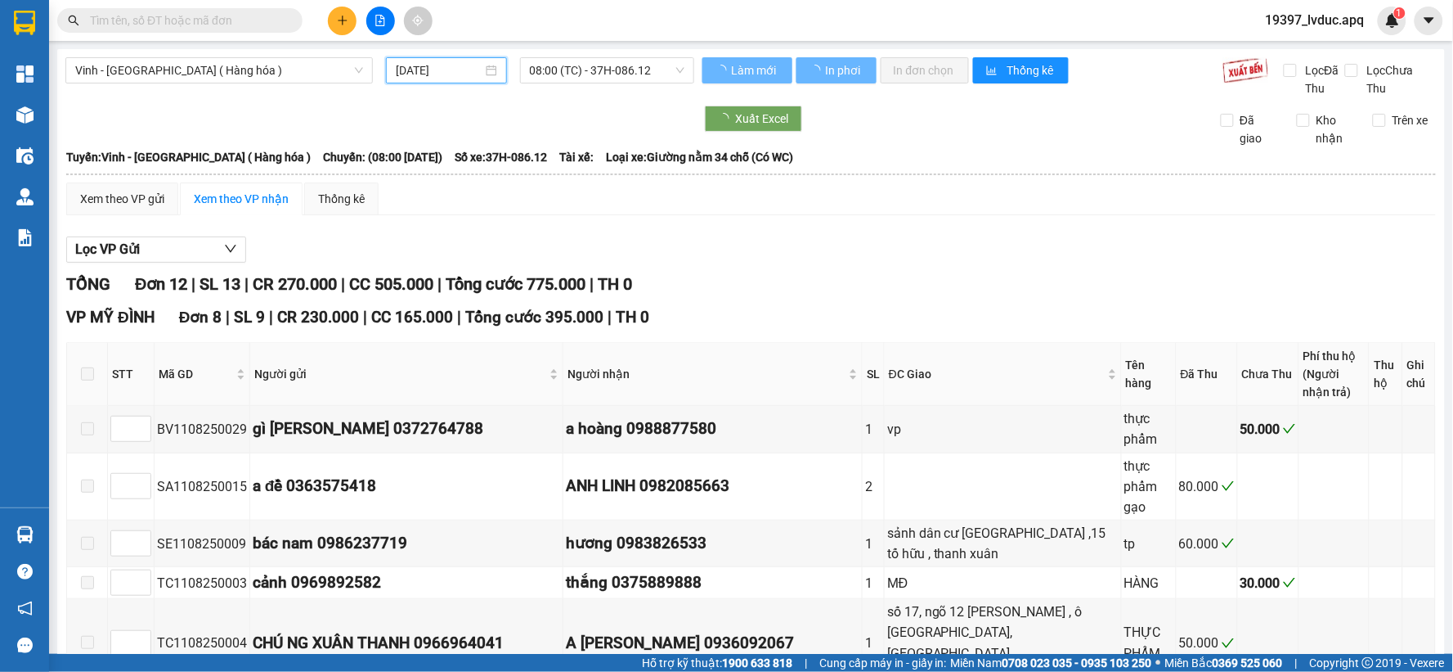
click at [568, 83] on div "Vinh - Hà Nội ( Hàng hóa ) 11/08/2025 08:00 (TC) - 37H-086.12" at bounding box center [379, 77] width 629 height 40
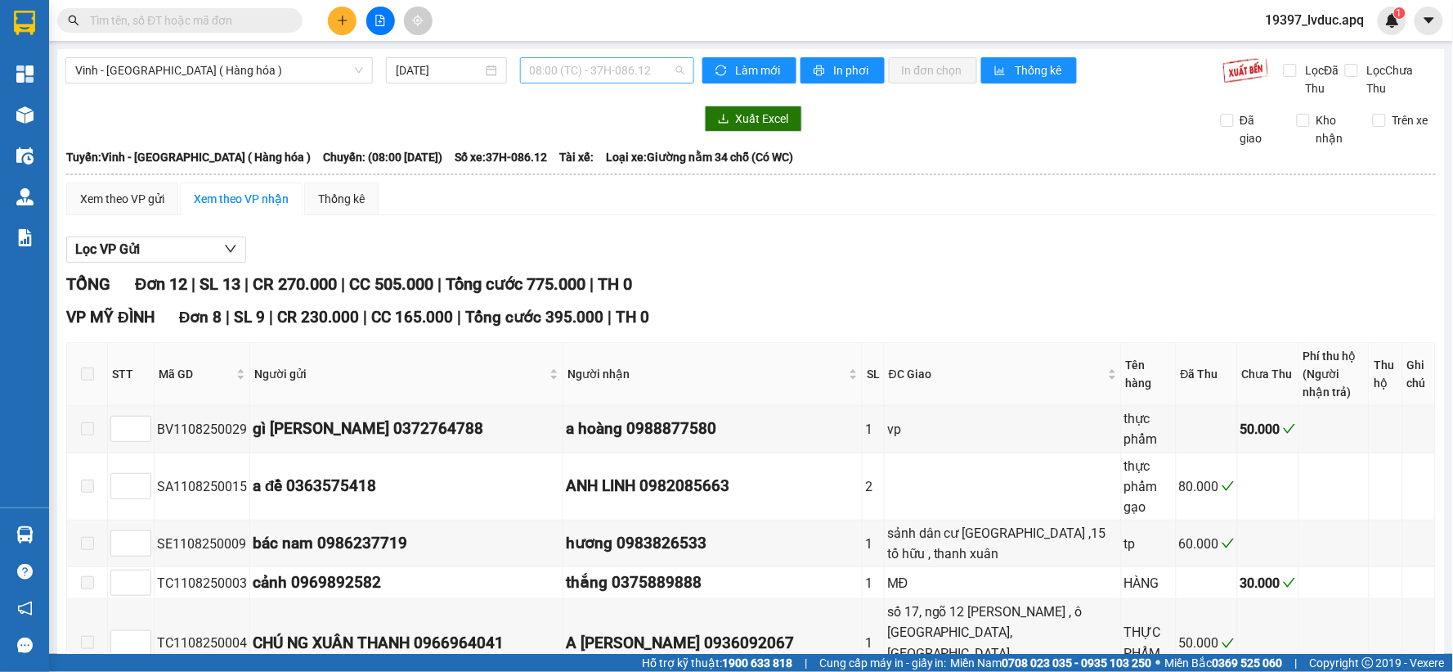
click at [570, 75] on span "08:00 (TC) - 37H-086.12" at bounding box center [607, 70] width 155 height 25
click at [764, 251] on div "Lọc VP Gửi" at bounding box center [751, 249] width 1370 height 27
click at [199, 28] on span at bounding box center [179, 20] width 245 height 25
click at [198, 22] on input "text" at bounding box center [186, 20] width 193 height 18
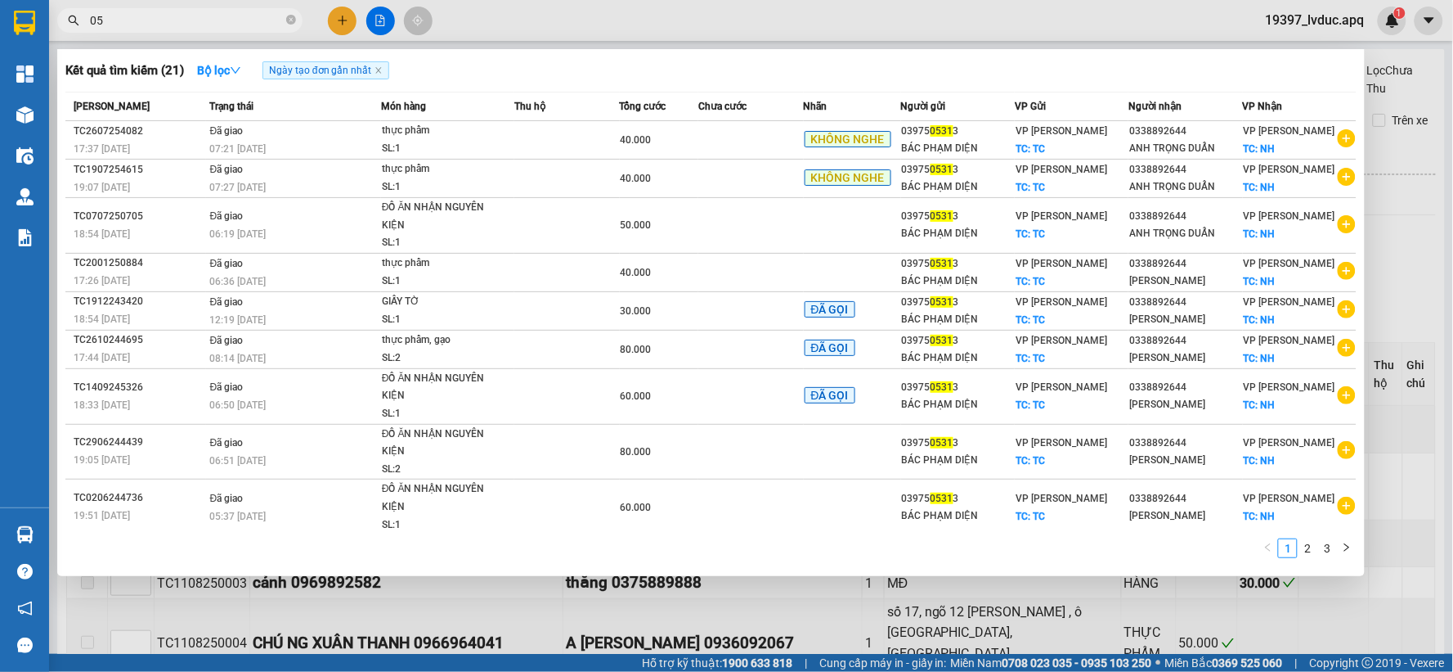
type input "0"
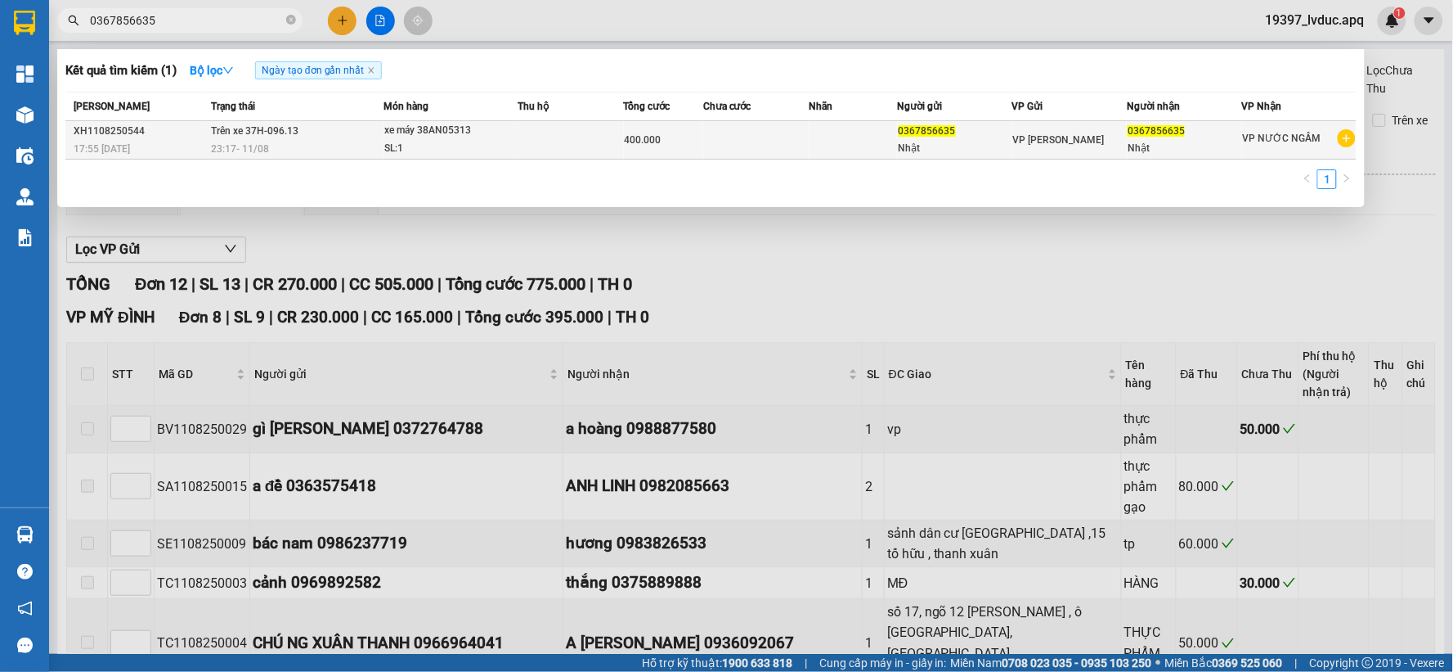
type input "0367856635"
click at [397, 137] on div "xe máy 38AN05313" at bounding box center [445, 131] width 123 height 18
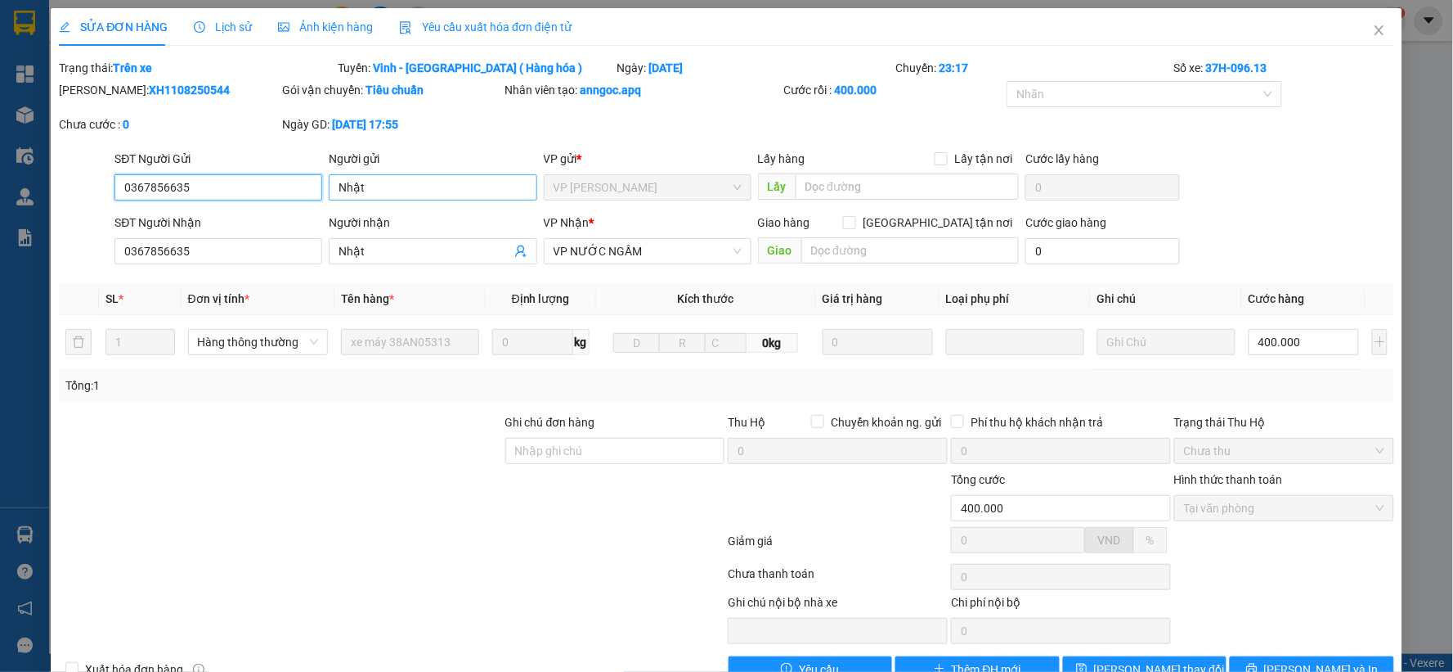
type input "0367856635"
type input "Nhật"
type input "0367856635"
type input "Nhật"
type input "400.000"
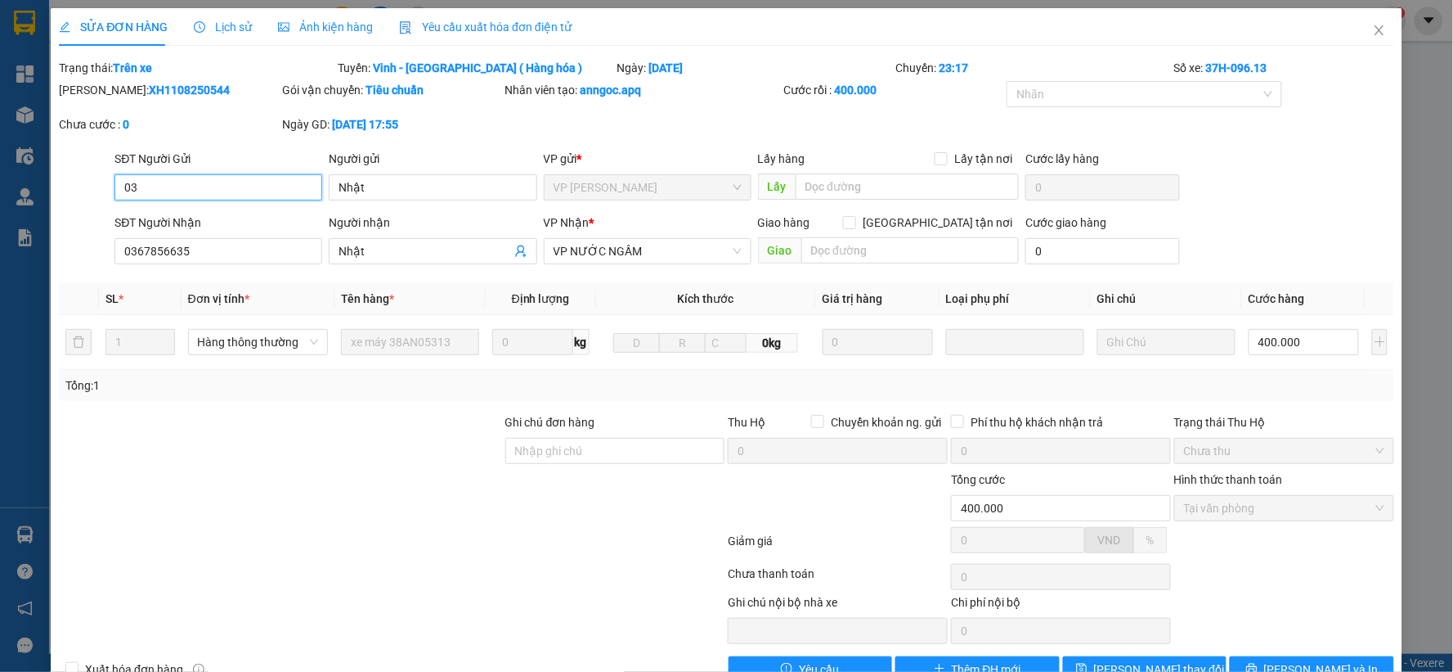
type input "0"
click at [1208, 142] on div "Mã ĐH: XH1108250544 Gói vận chuyển: Tiêu chuẩn Nhân viên tạo: anngoc.apq Cước r…" at bounding box center [726, 115] width 1339 height 69
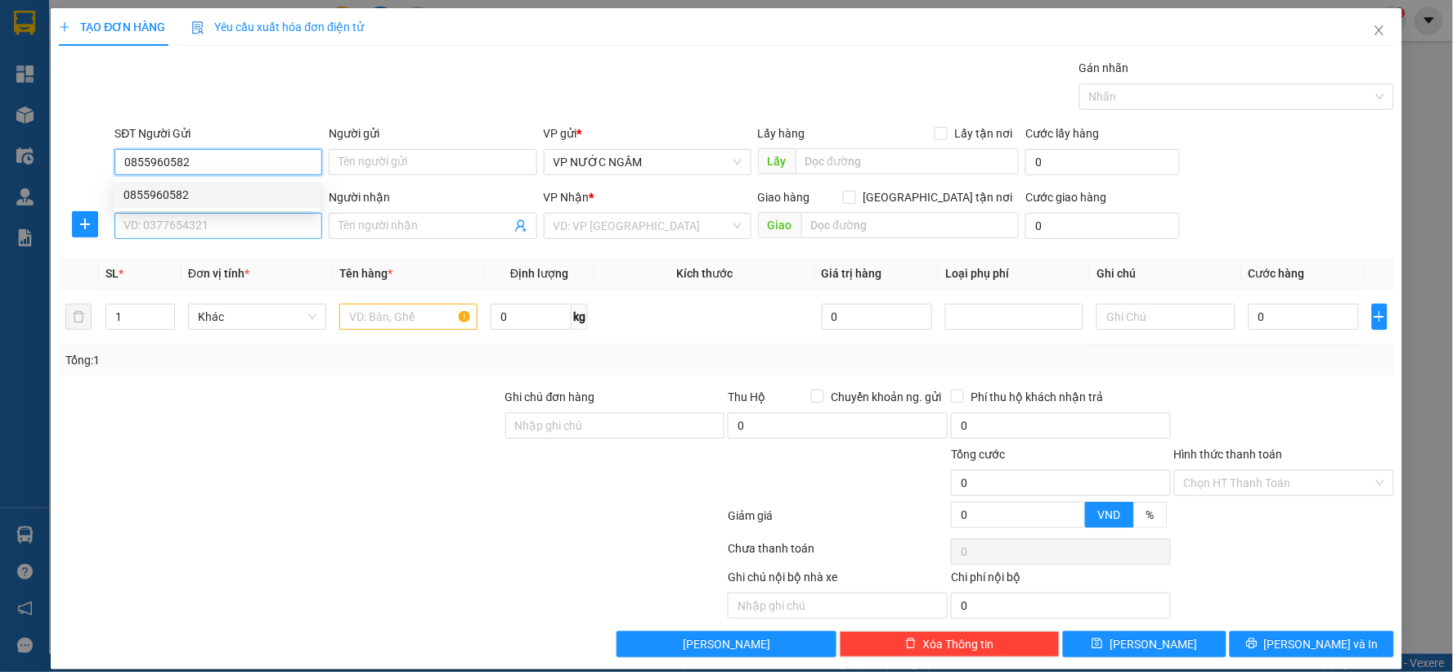
type input "0855960582"
click at [170, 230] on input "SĐT Người Nhận" at bounding box center [219, 226] width 208 height 26
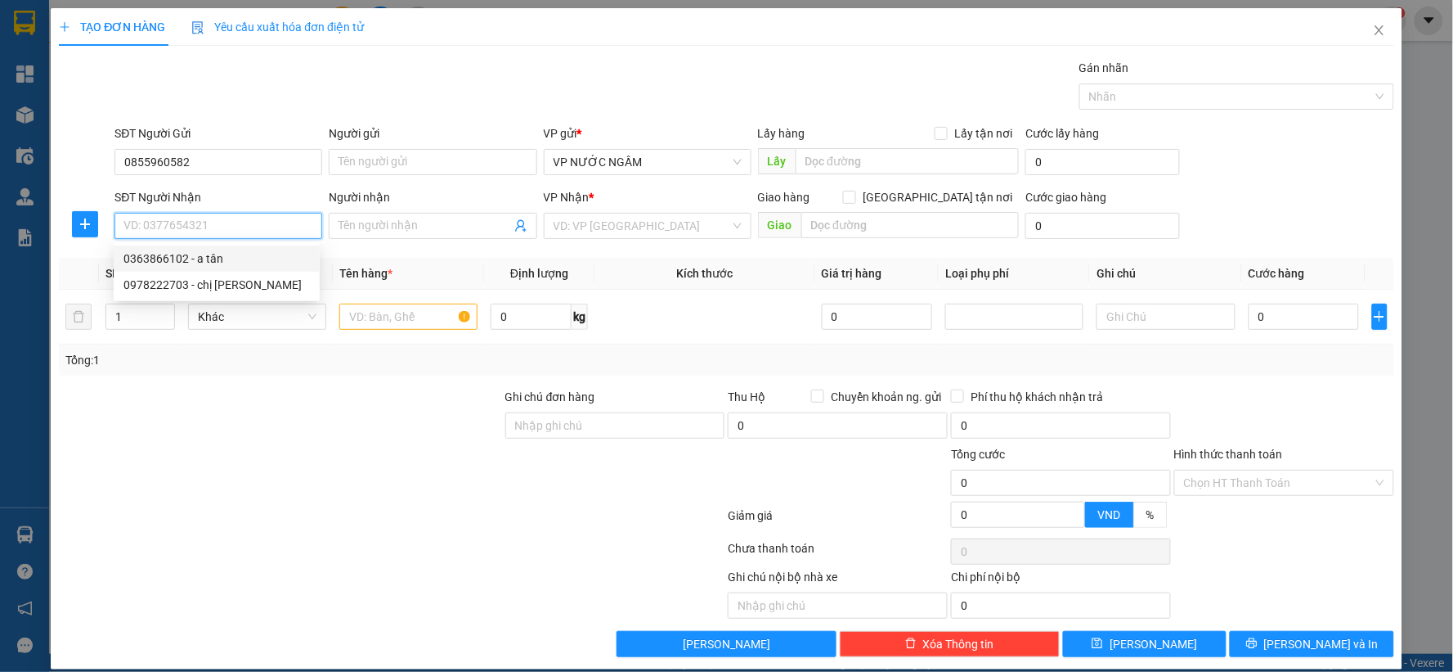
click at [168, 252] on div "0363866102 - a tân" at bounding box center [217, 258] width 186 height 18
type input "0363866102"
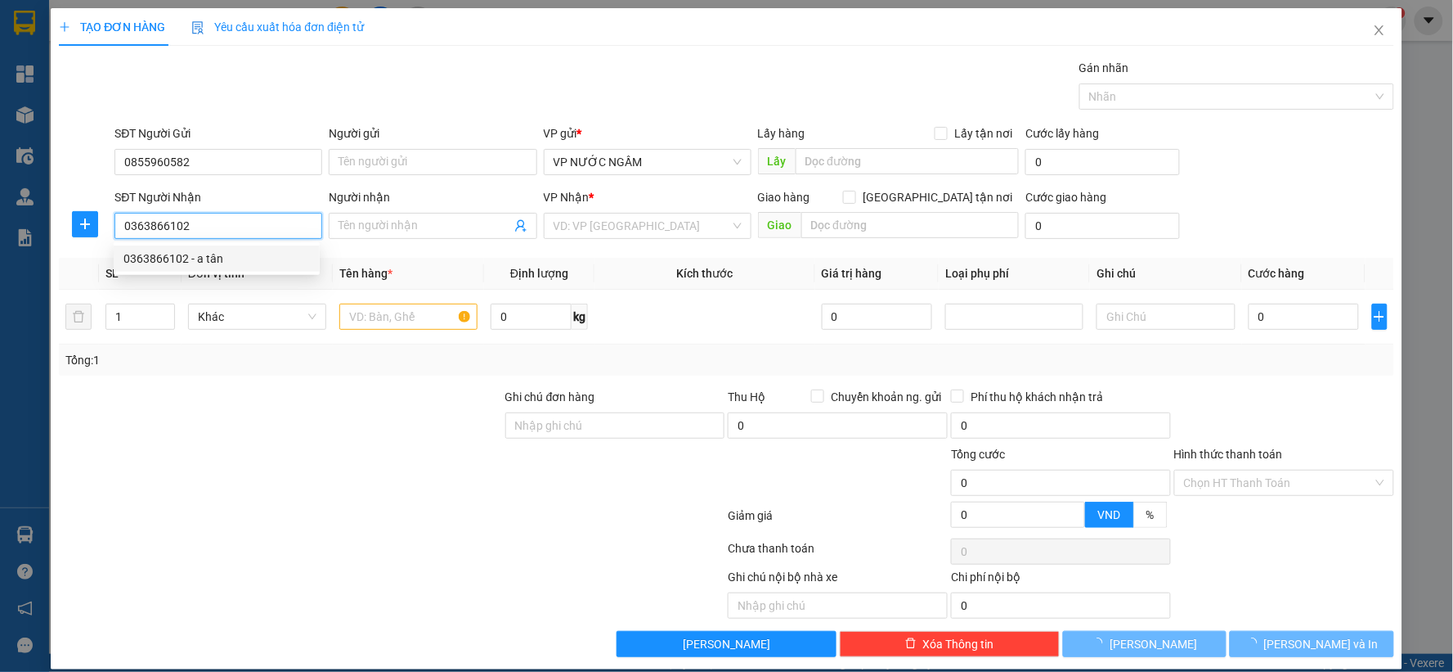
type input "a tân"
checkbox input "true"
type input "cây xăng hưng thịnh"
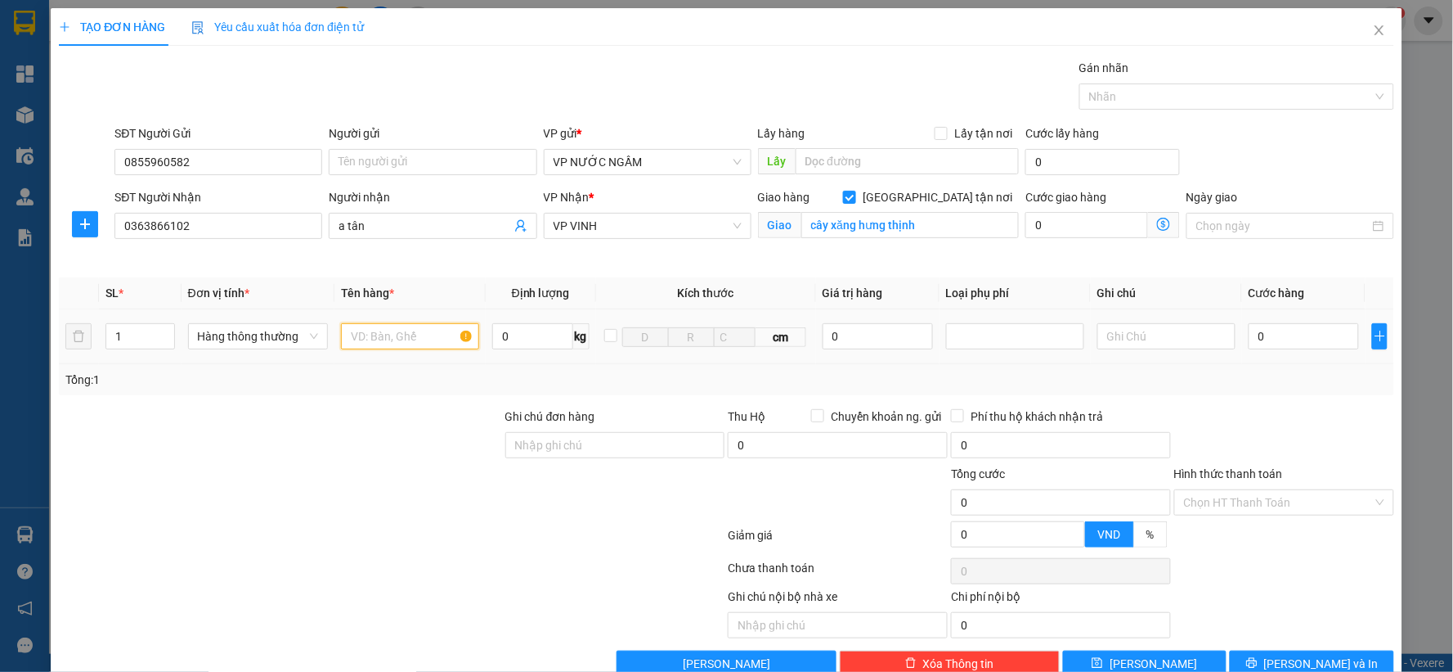
click at [414, 335] on input "text" at bounding box center [410, 336] width 138 height 26
type input "thuốc"
click at [1299, 346] on input "0" at bounding box center [1304, 336] width 110 height 26
type input "4"
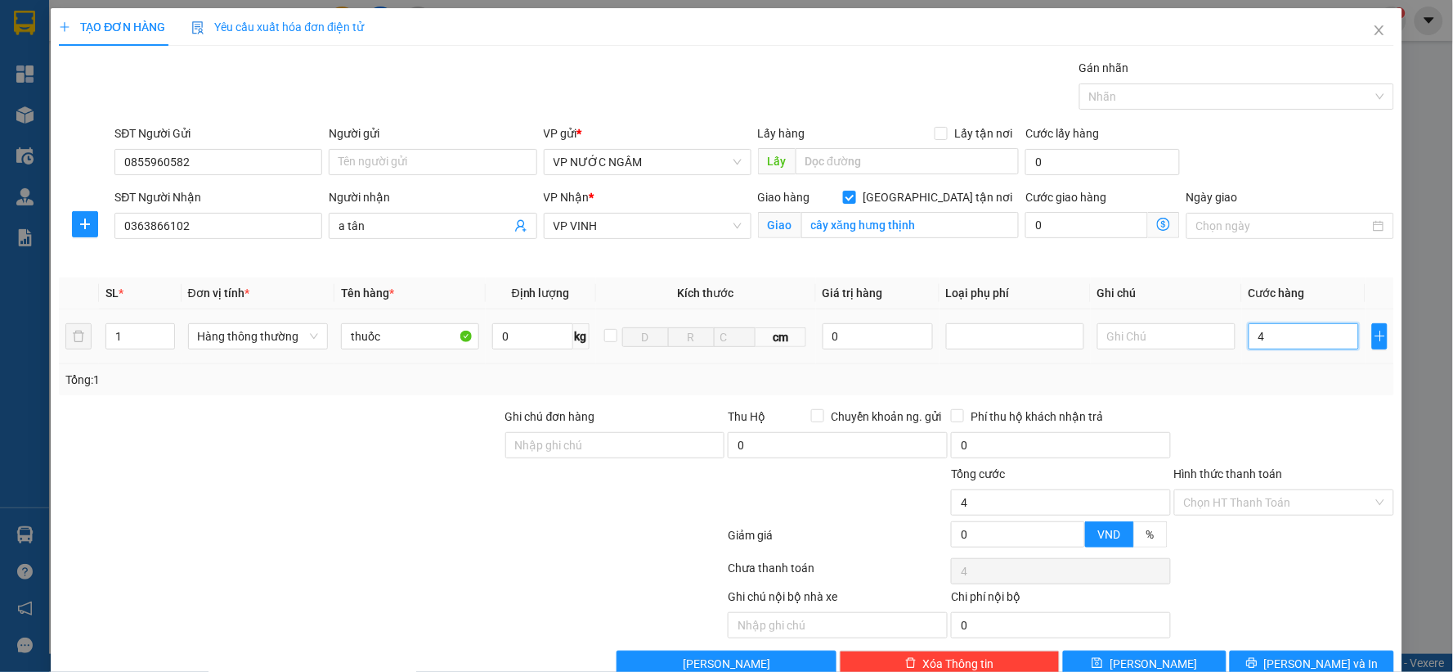
type input "4"
type input "40"
type input "40.000"
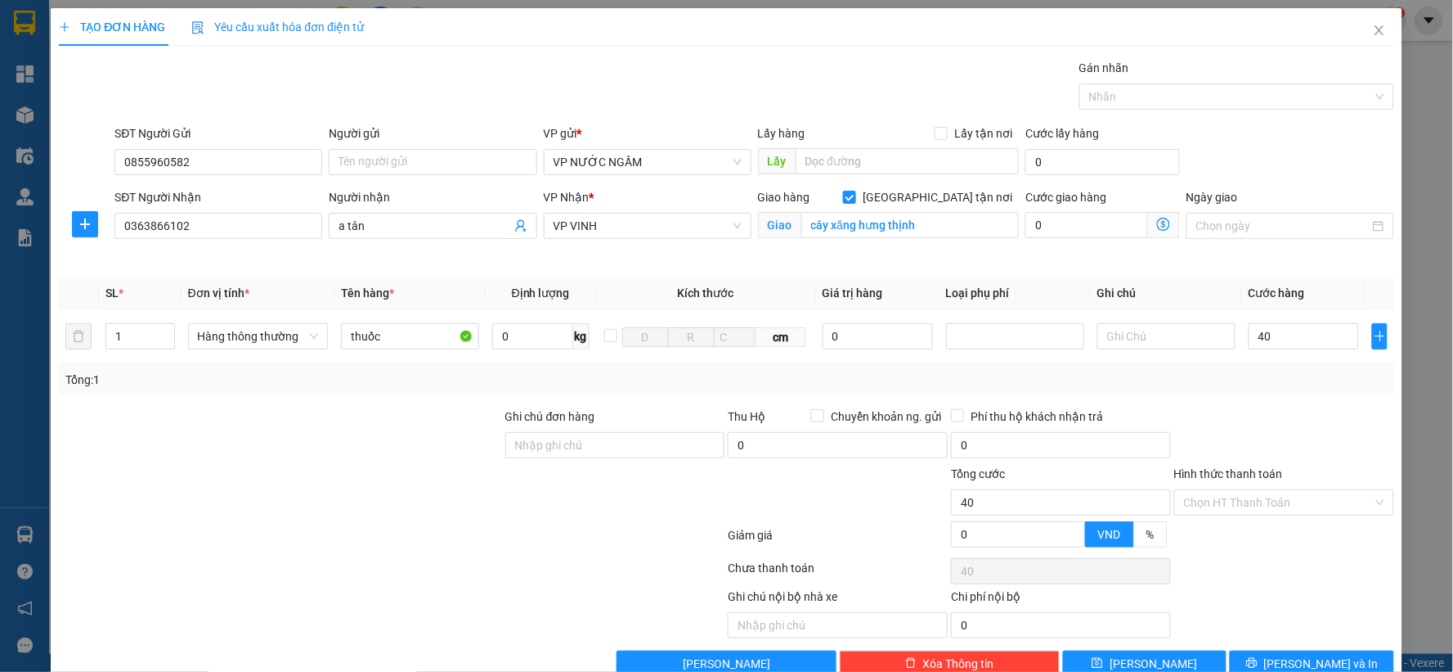
type input "40.000"
click at [1199, 468] on label "Hình thức thanh toán" at bounding box center [1229, 473] width 109 height 13
click at [1199, 490] on input "Hình thức thanh toán" at bounding box center [1278, 502] width 189 height 25
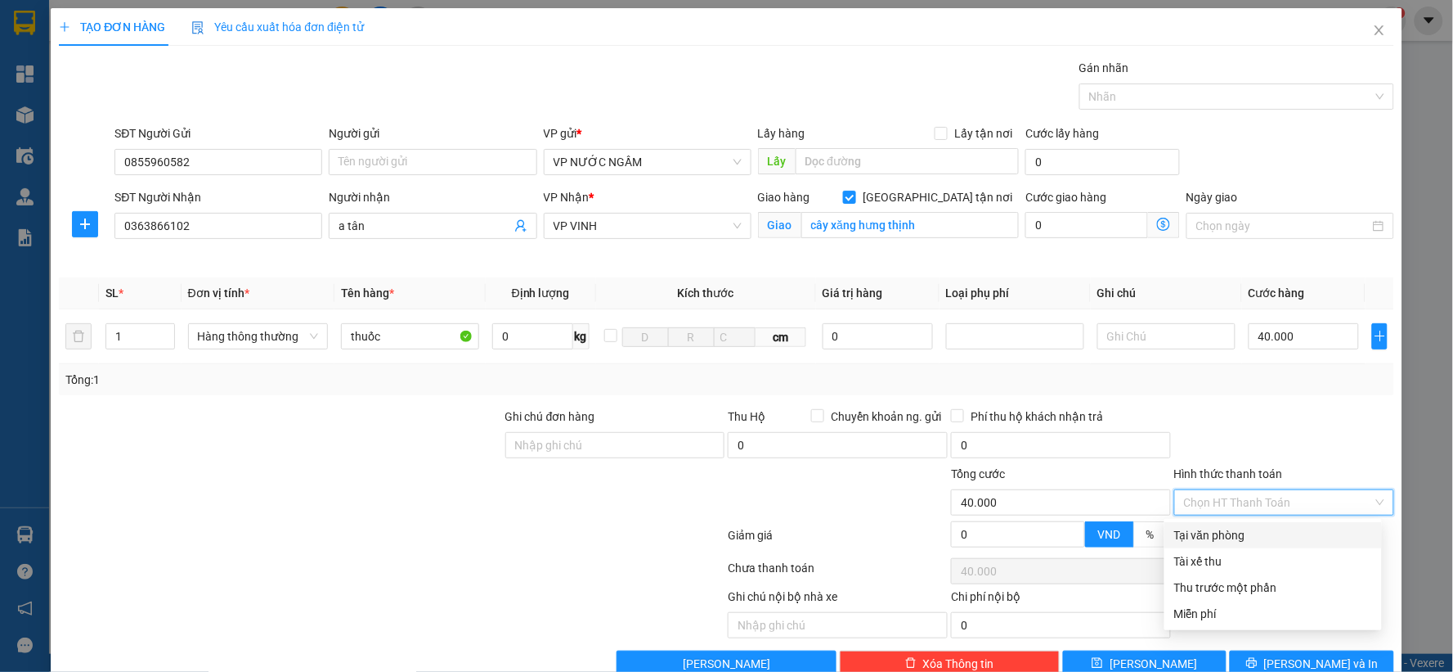
click at [1202, 534] on div "Tại văn phòng" at bounding box center [1274, 535] width 198 height 18
type input "0"
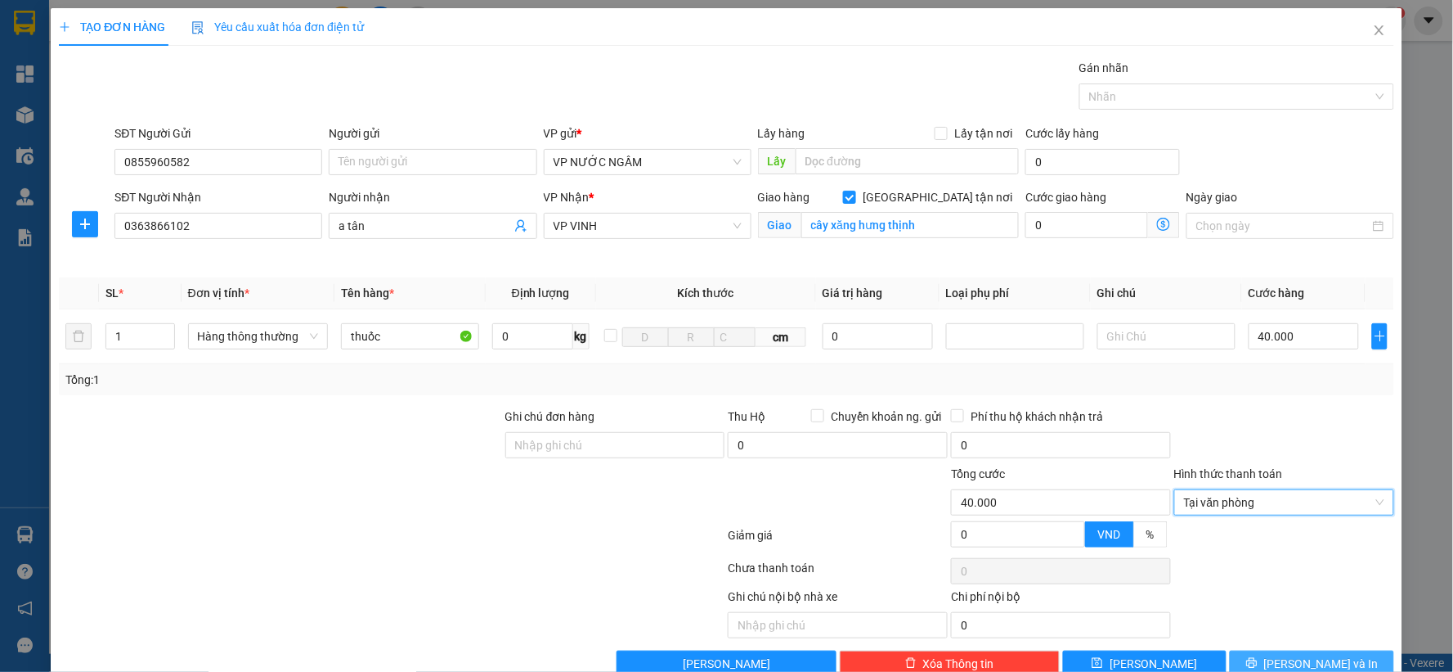
click at [1305, 663] on span "[PERSON_NAME] và In" at bounding box center [1322, 663] width 115 height 18
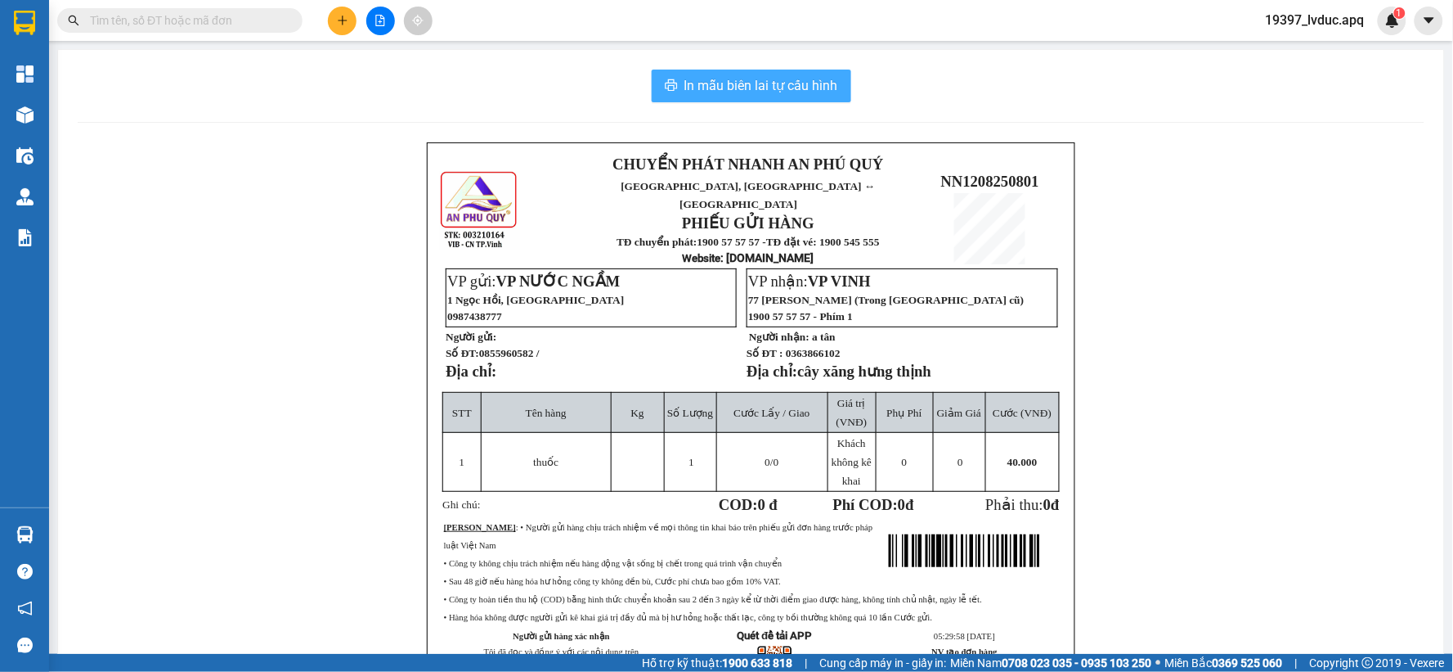
click at [796, 88] on span "In mẫu biên lai tự cấu hình" at bounding box center [762, 85] width 154 height 20
